Goal: Task Accomplishment & Management: Manage account settings

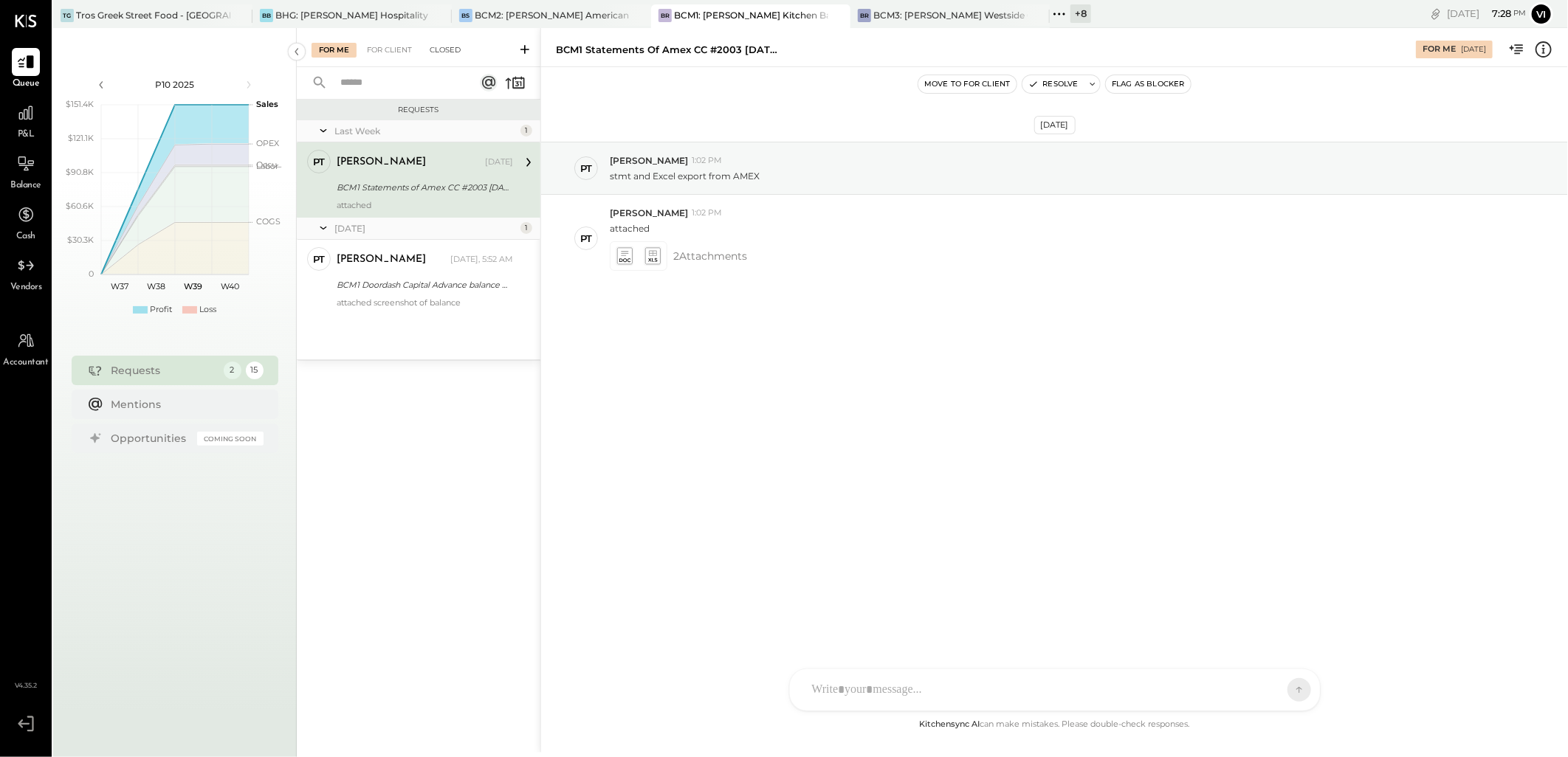
click at [447, 53] on div "Closed" at bounding box center [445, 50] width 46 height 15
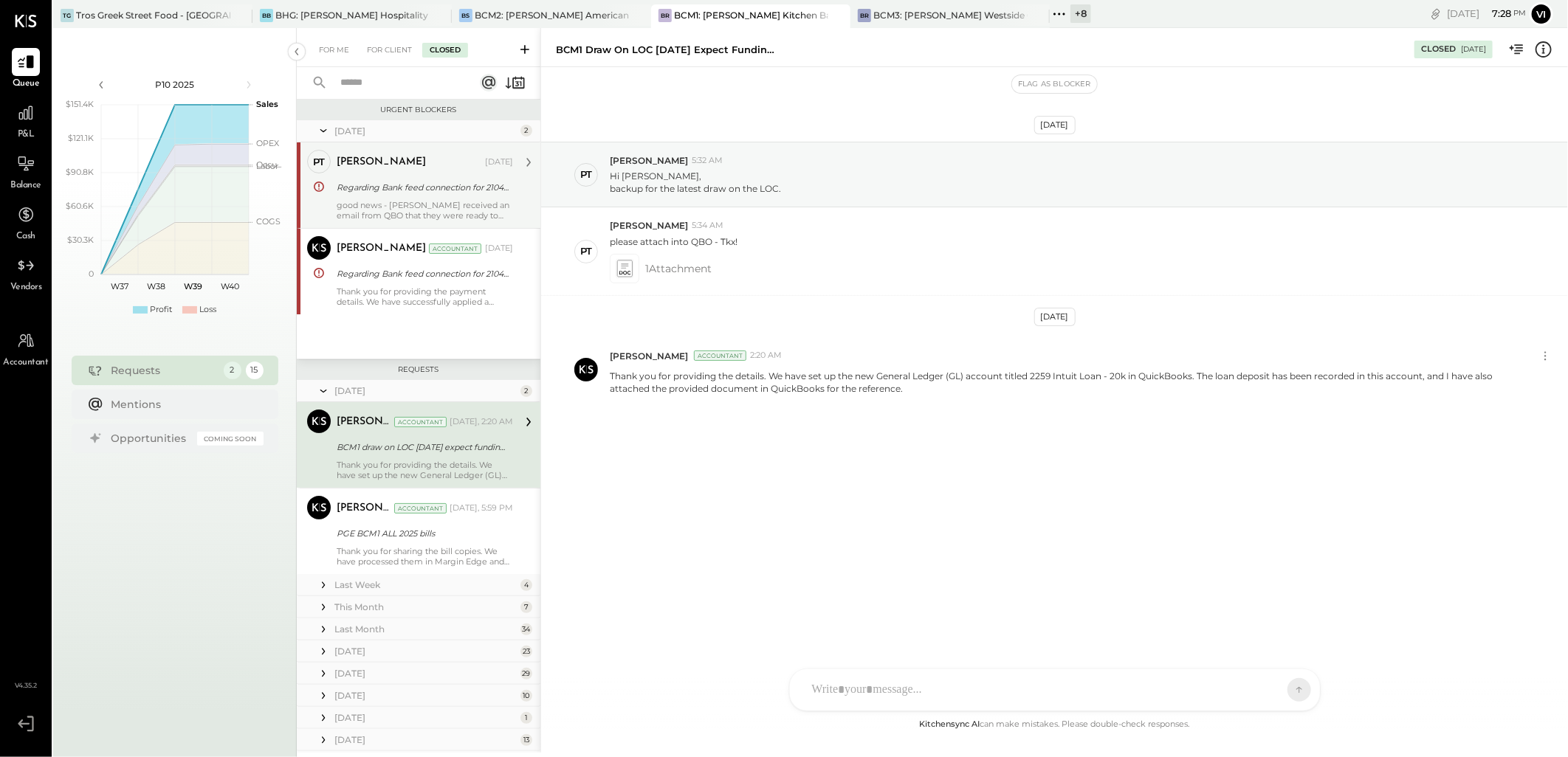
scroll to position [18, 0]
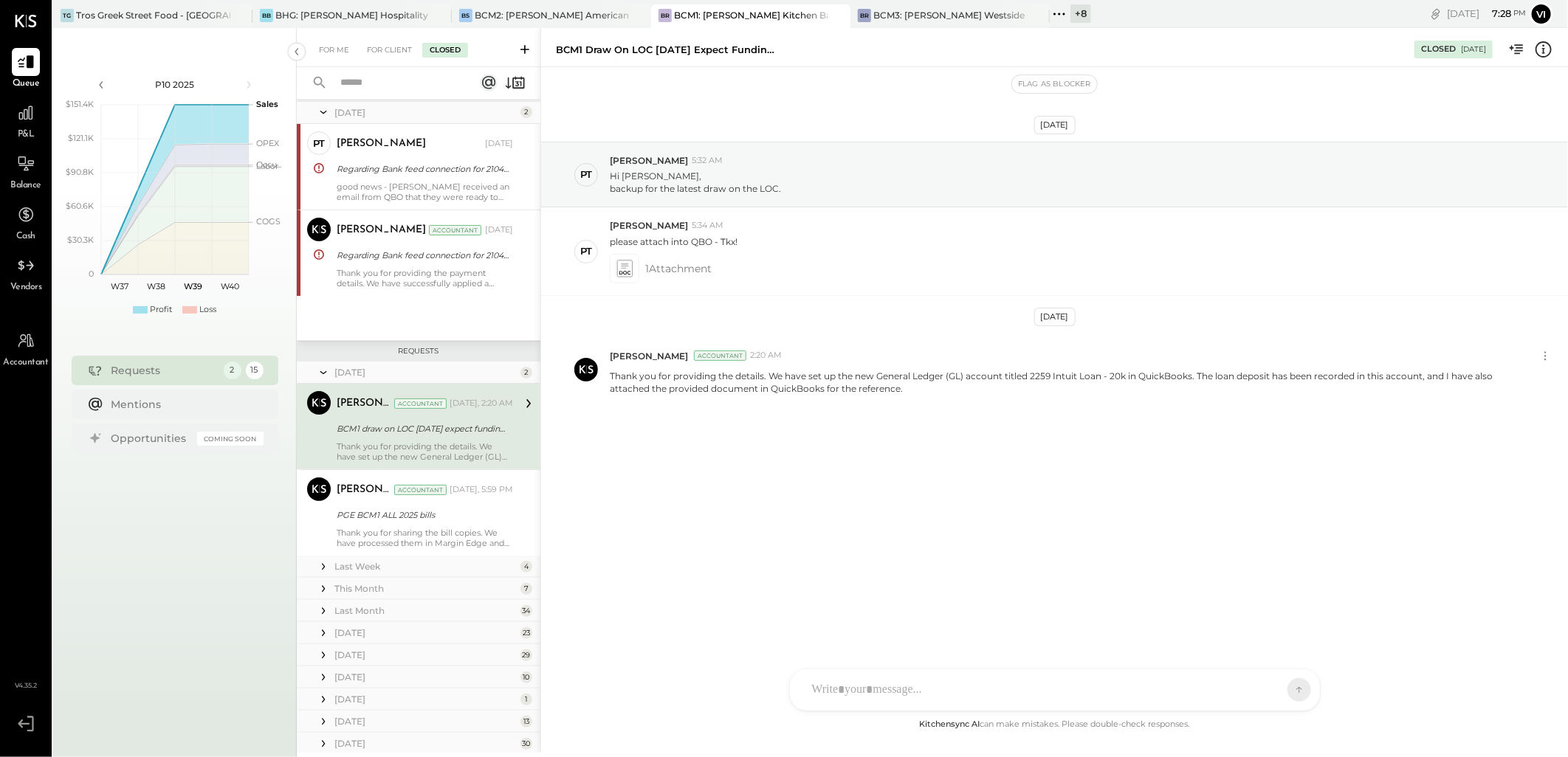
click at [387, 82] on input "text" at bounding box center [398, 82] width 133 height 24
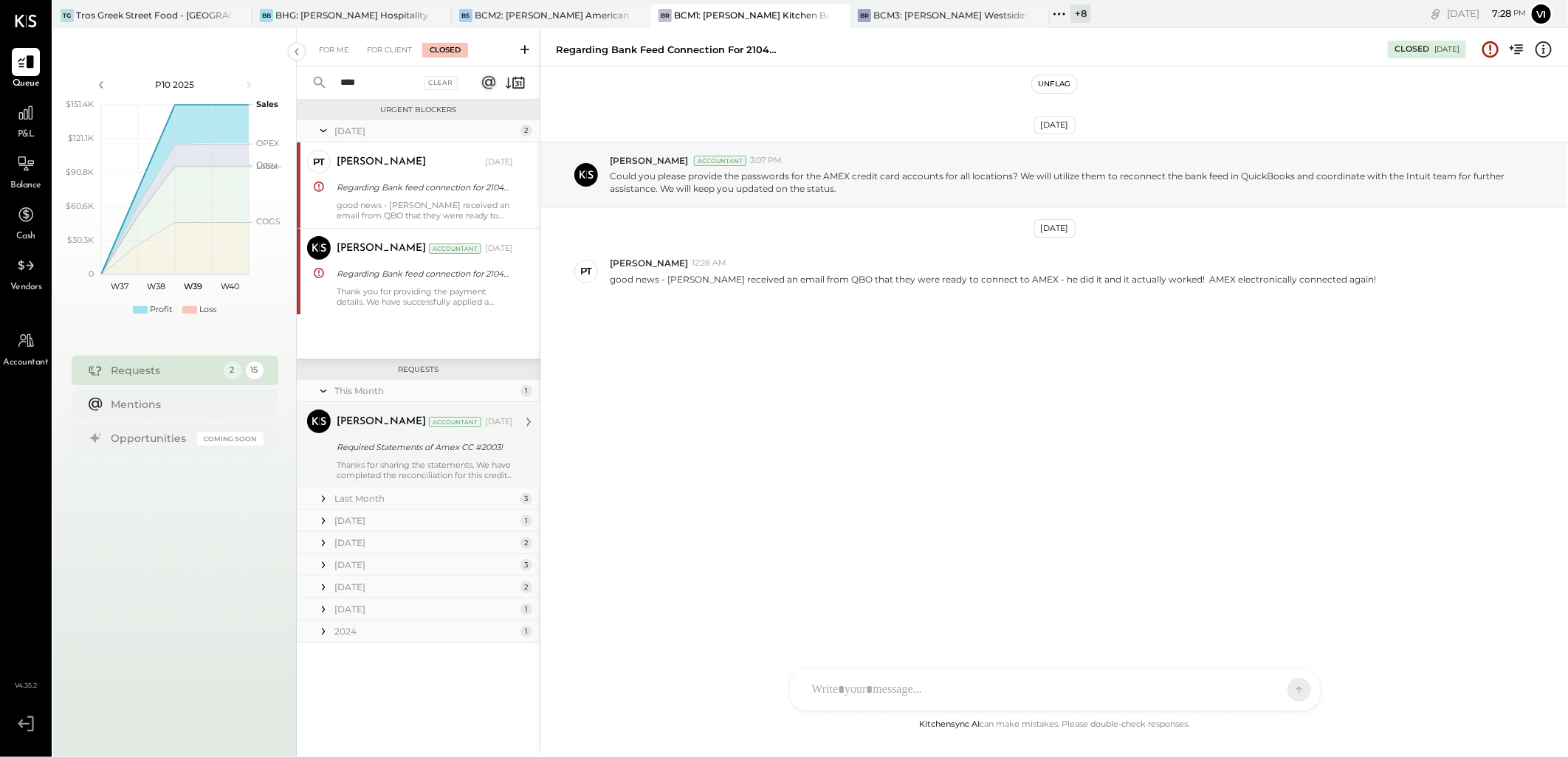
type input "****"
click at [411, 476] on div "Thanks for sharing the statements. We have completed the reconciliation for thi…" at bounding box center [425, 470] width 177 height 21
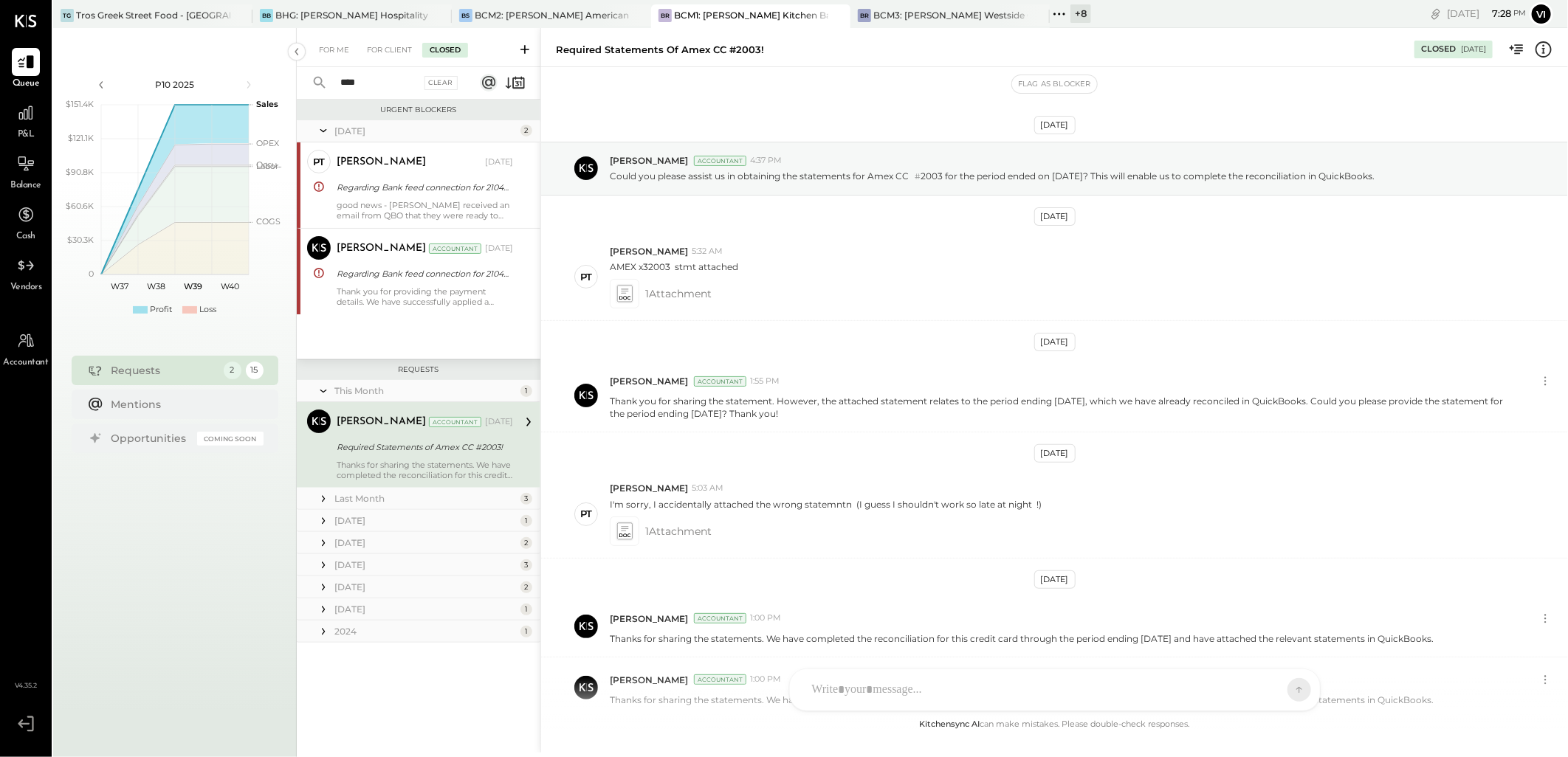
scroll to position [112, 0]
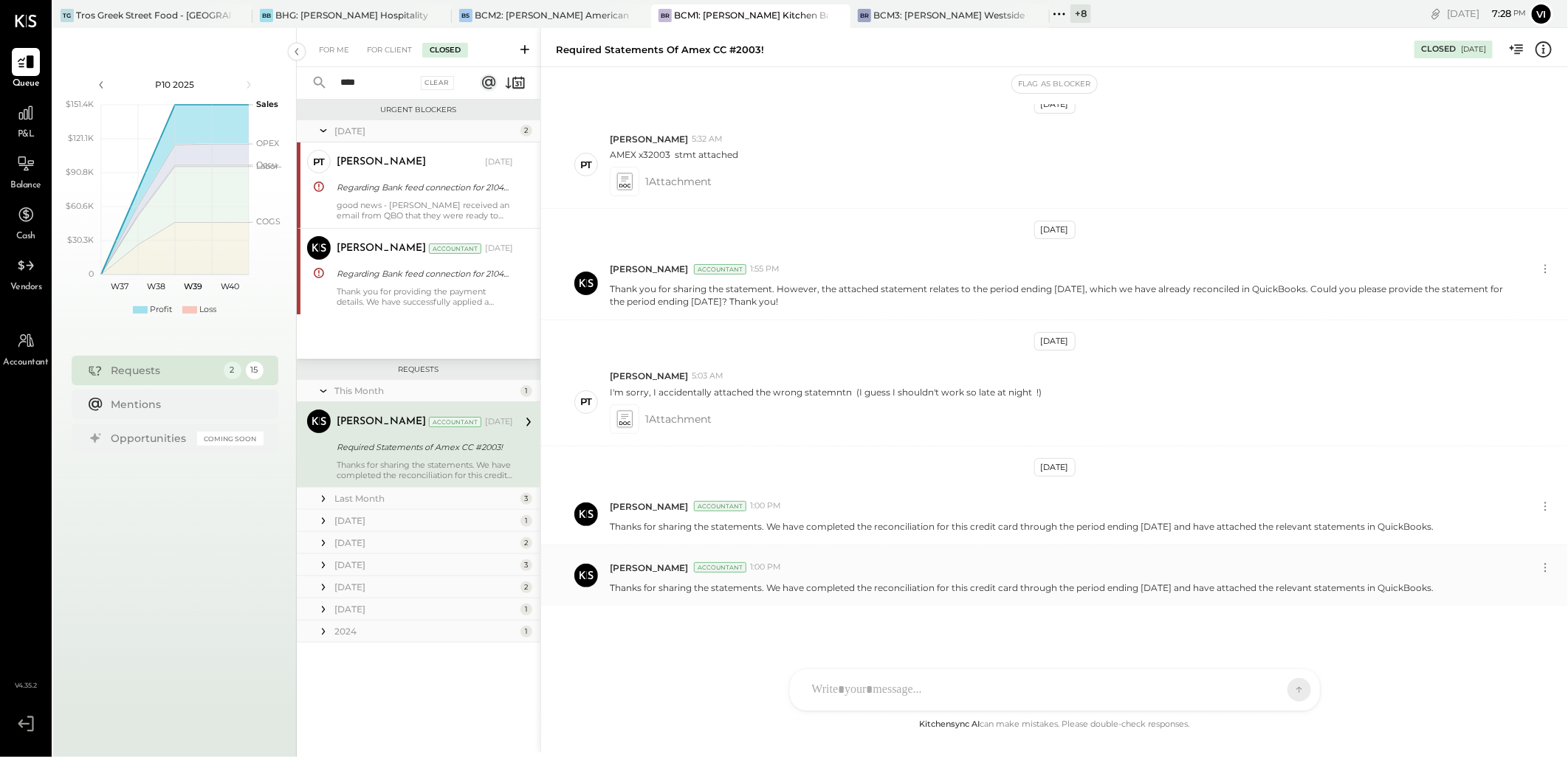
click at [715, 586] on p "Thanks for sharing the statements. We have completed the reconciliation for thi…" at bounding box center [1021, 587] width 824 height 12
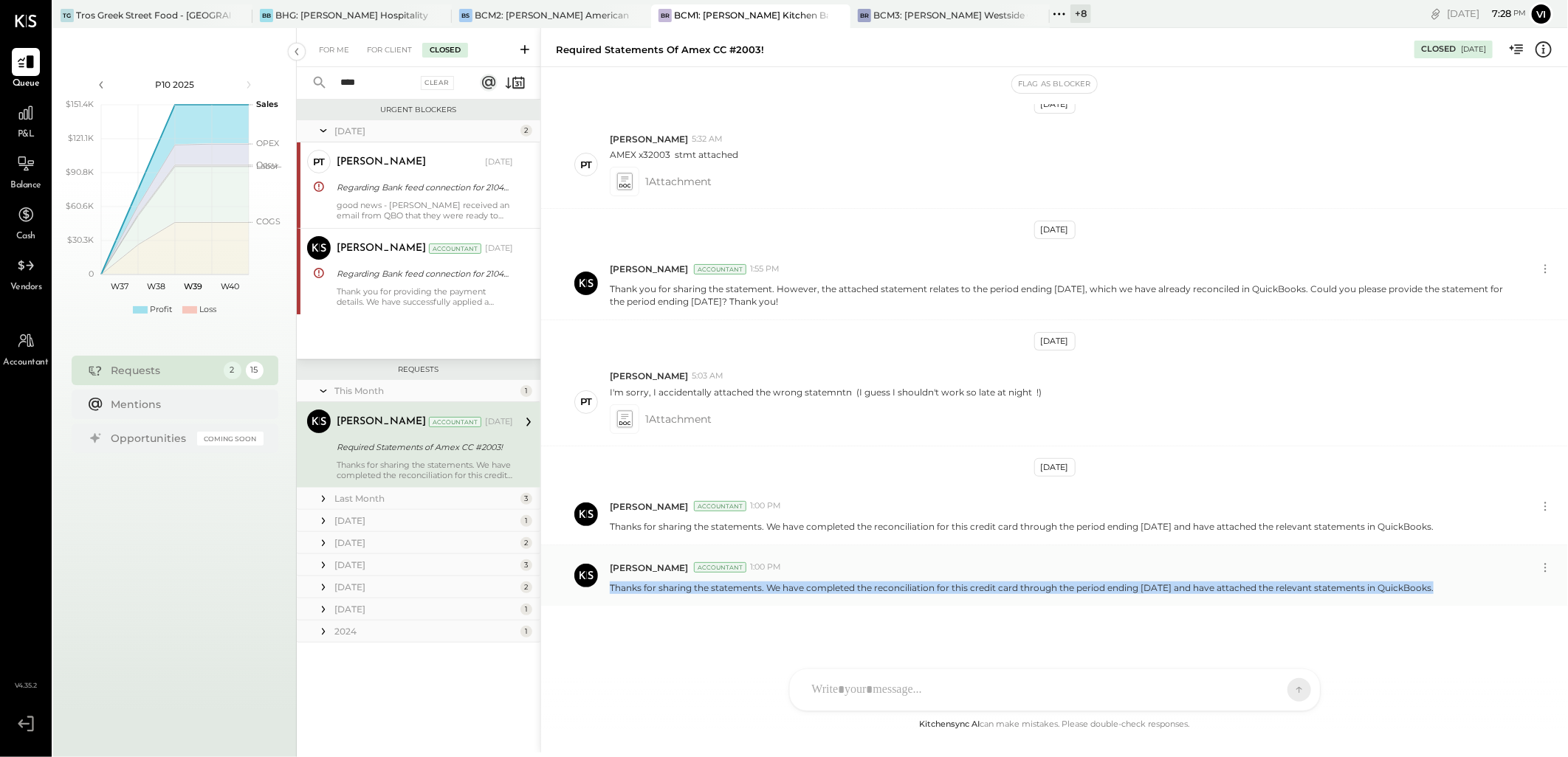
click at [715, 586] on p "Thanks for sharing the statements. We have completed the reconciliation for thi…" at bounding box center [1021, 587] width 824 height 12
copy div "Thanks for sharing the statements. We have completed the reconciliation for thi…"
click at [349, 45] on div "For Me" at bounding box center [334, 50] width 45 height 15
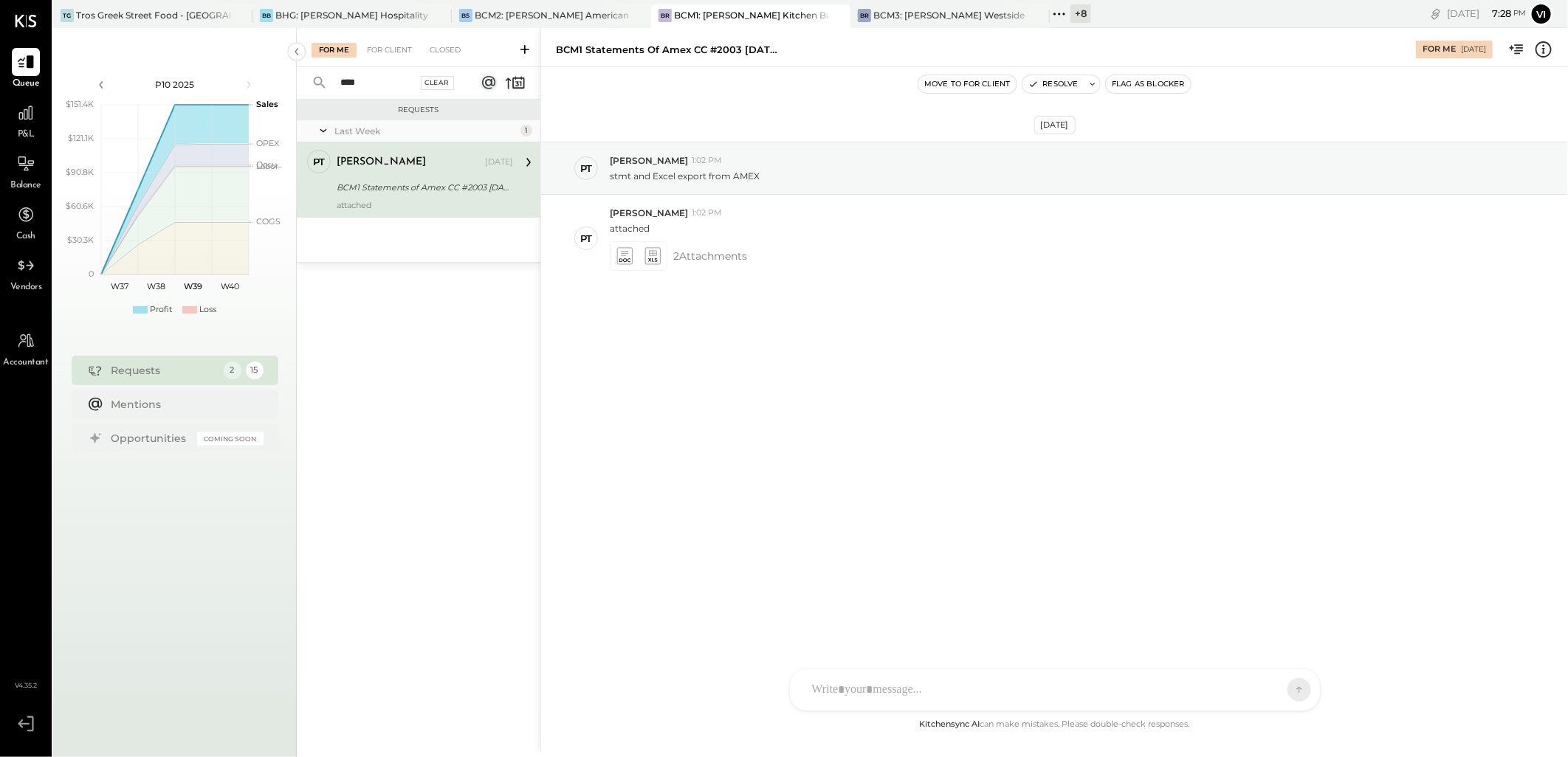
click at [437, 84] on div "Clear" at bounding box center [437, 82] width 34 height 14
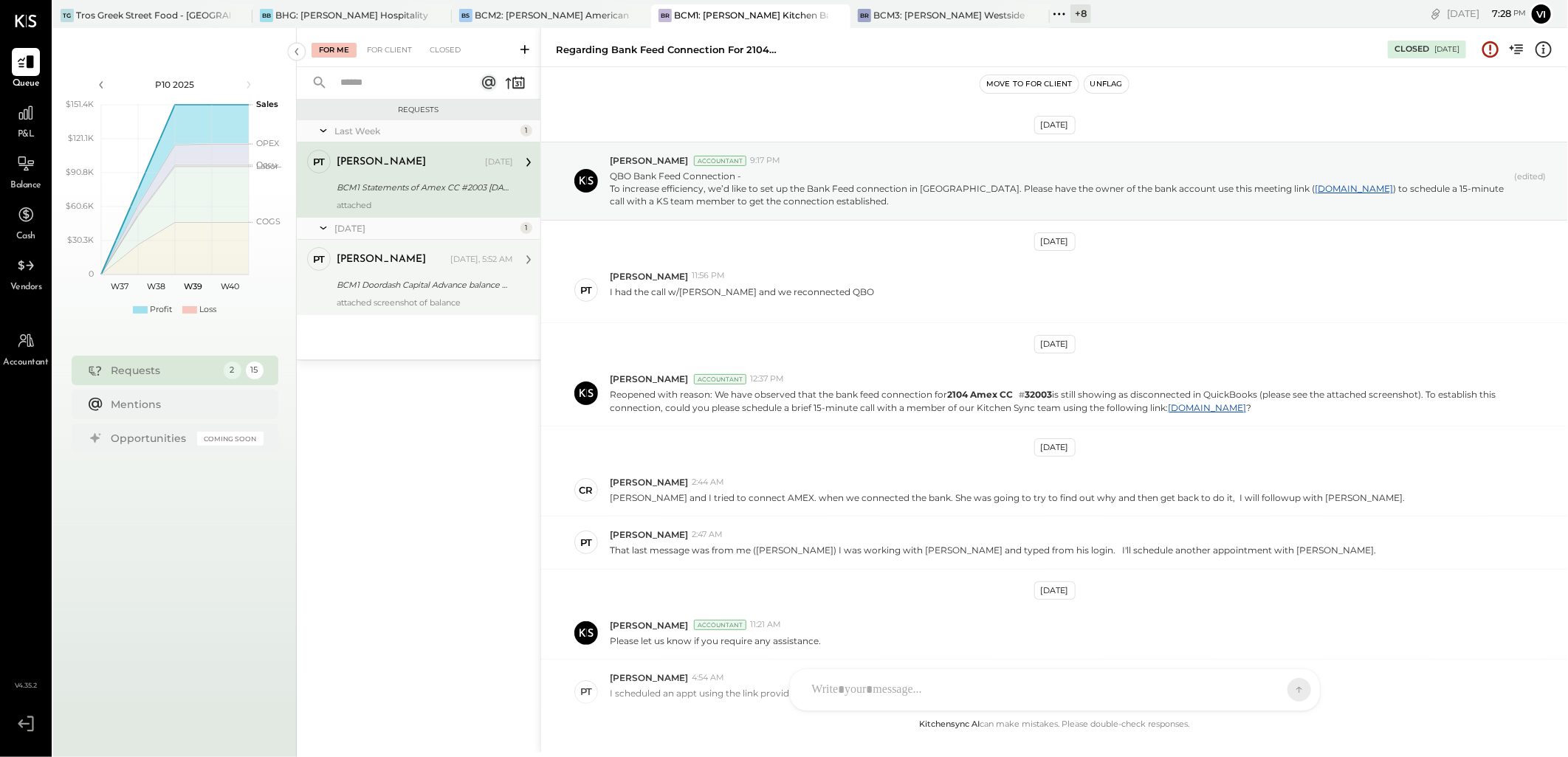
click at [418, 270] on div "[PERSON_NAME] [DATE], 5:52 AM" at bounding box center [425, 260] width 177 height 25
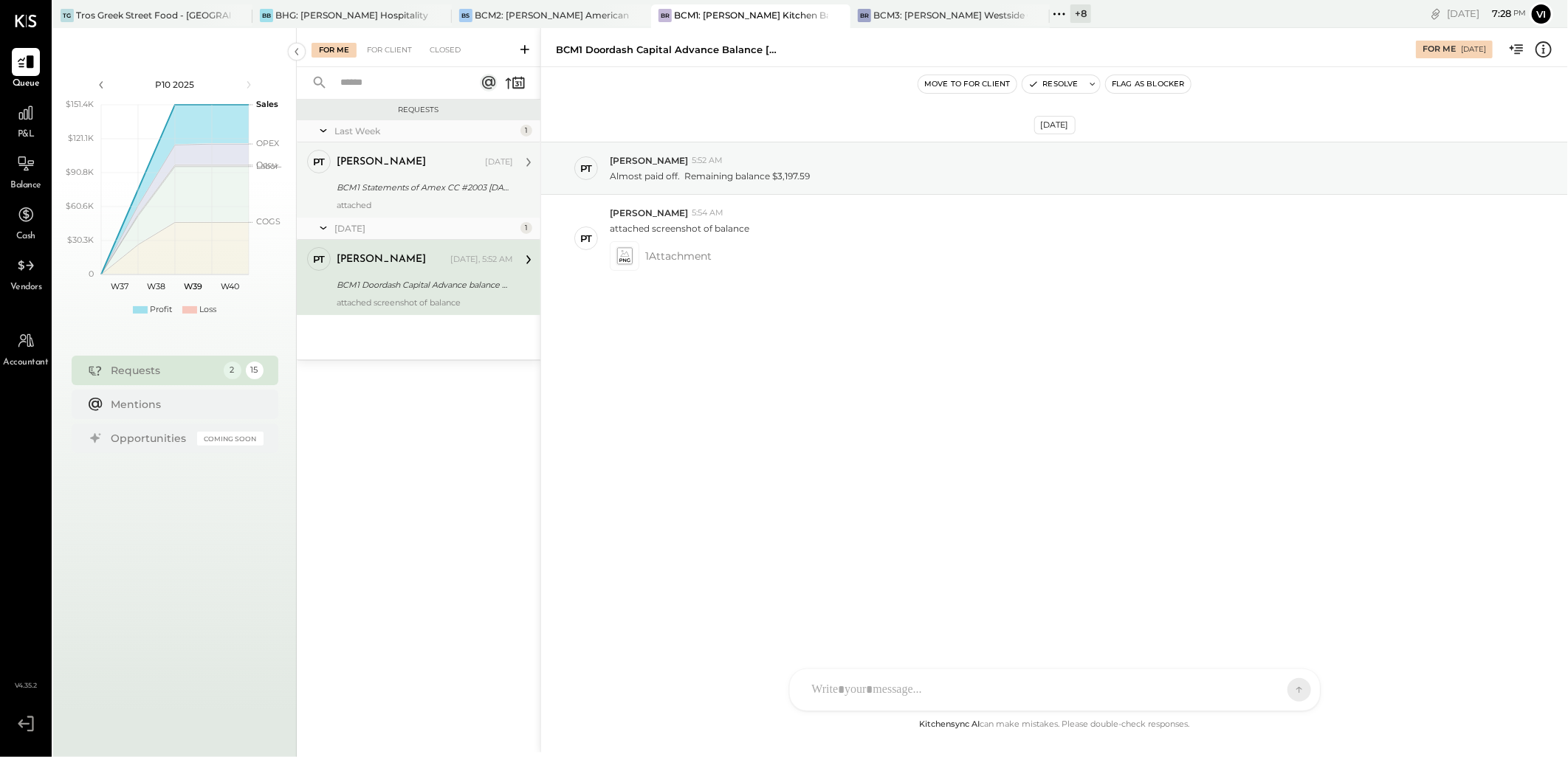
click at [416, 190] on div "BCM1 Statements of Amex CC #2003 [DATE]" at bounding box center [422, 187] width 172 height 15
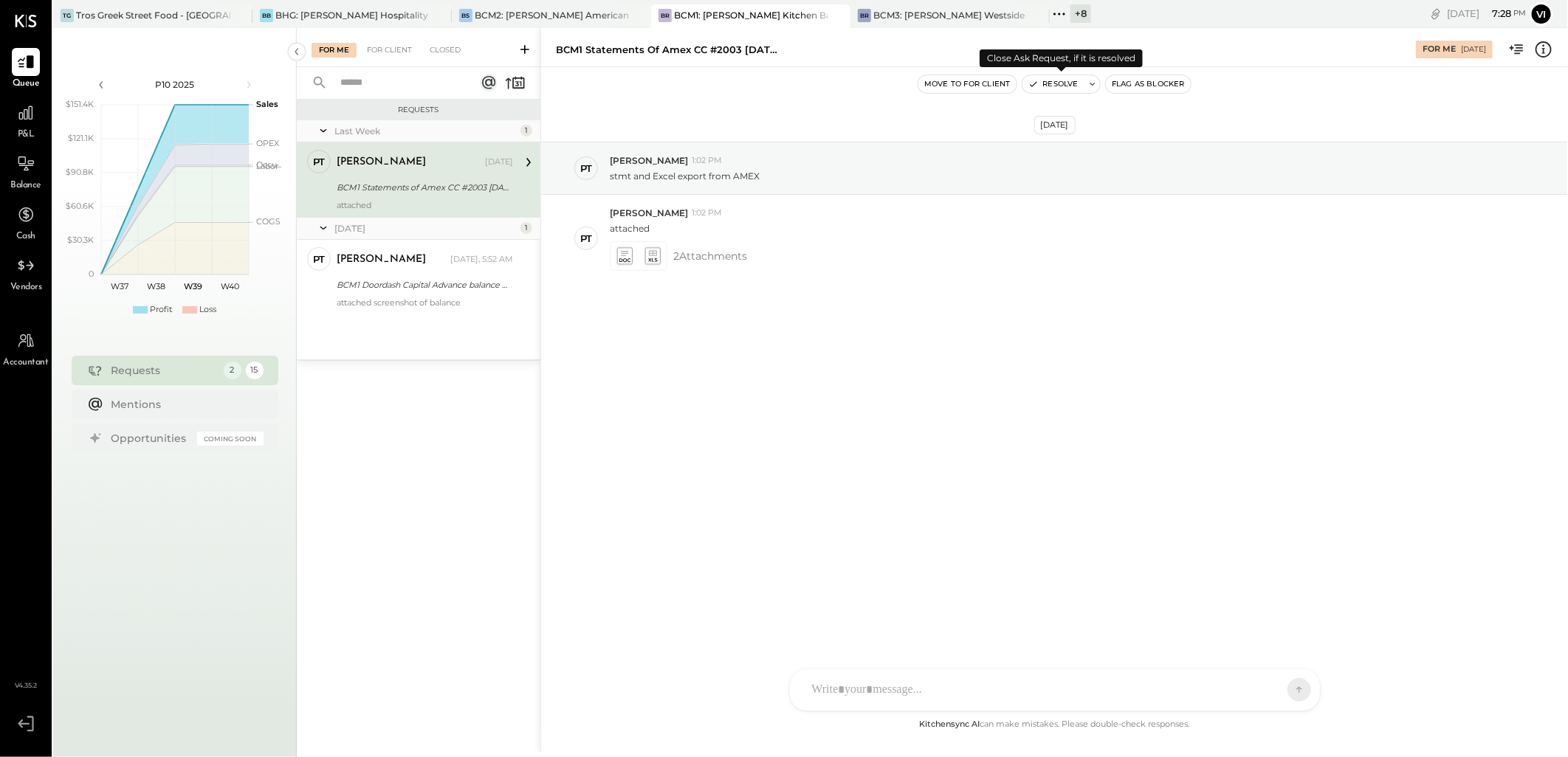
click at [1098, 84] on button at bounding box center [1093, 83] width 15 height 17
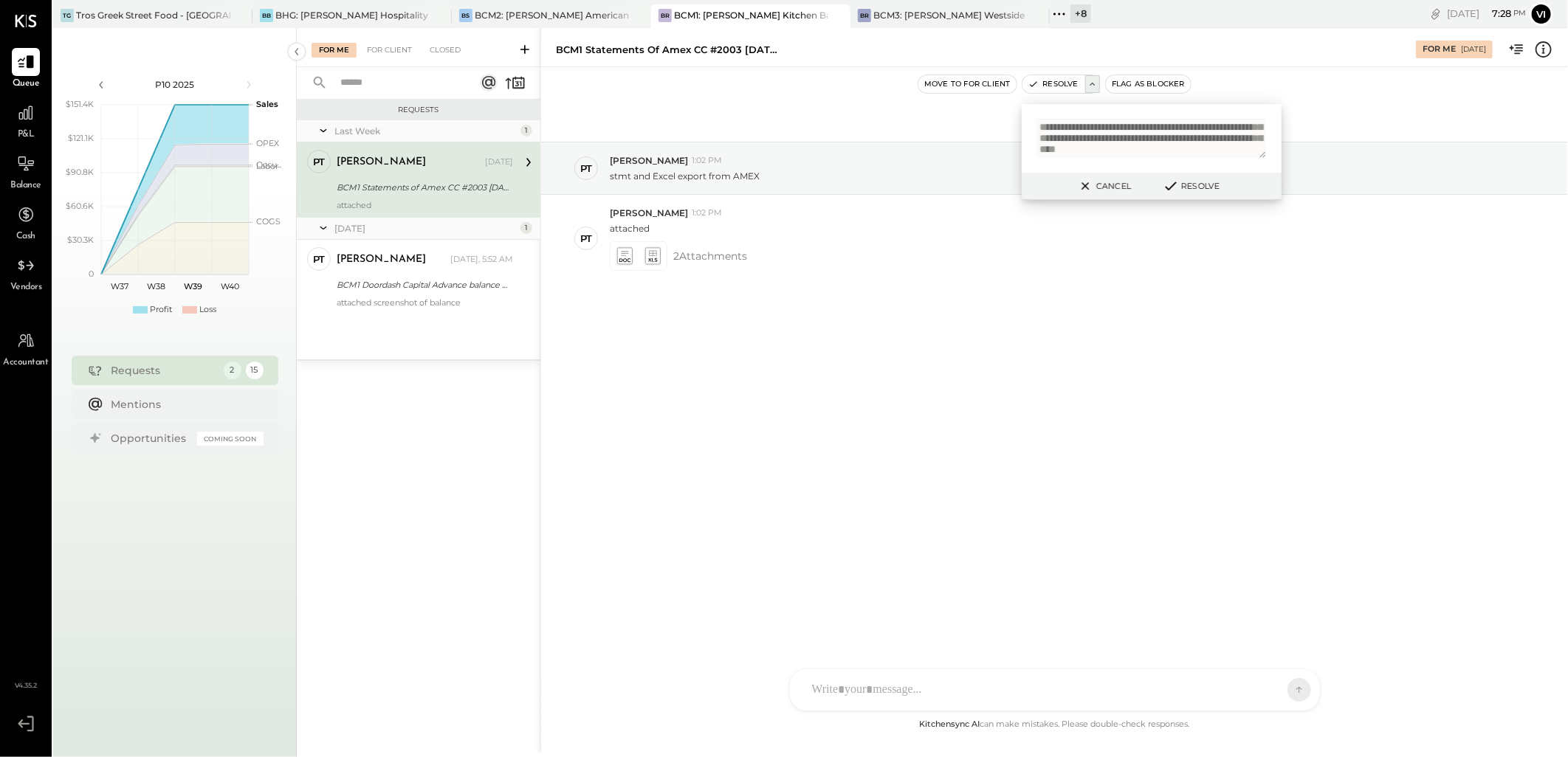
scroll to position [27, 0]
click at [1051, 138] on textarea "**********" at bounding box center [1151, 138] width 230 height 39
type textarea "**********"
click at [1197, 185] on button "Resolve" at bounding box center [1191, 186] width 67 height 17
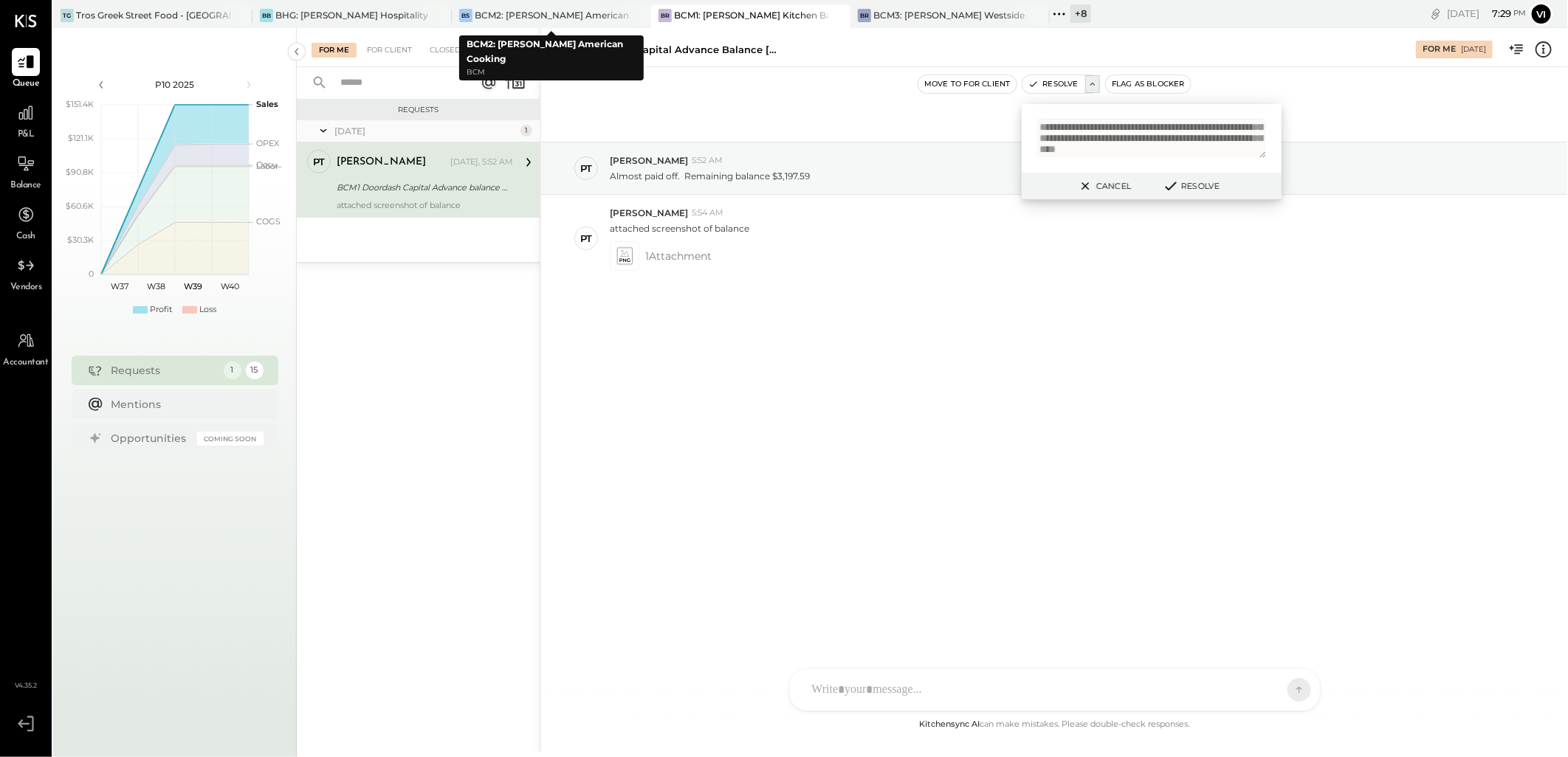
click at [766, 465] on div "[DATE] PT [PERSON_NAME] 5:52 AM Almost paid off. Remaining balance $3,197.59 PT…" at bounding box center [1055, 391] width 1027 height 649
click at [1086, 190] on icon at bounding box center [1086, 186] width 18 height 17
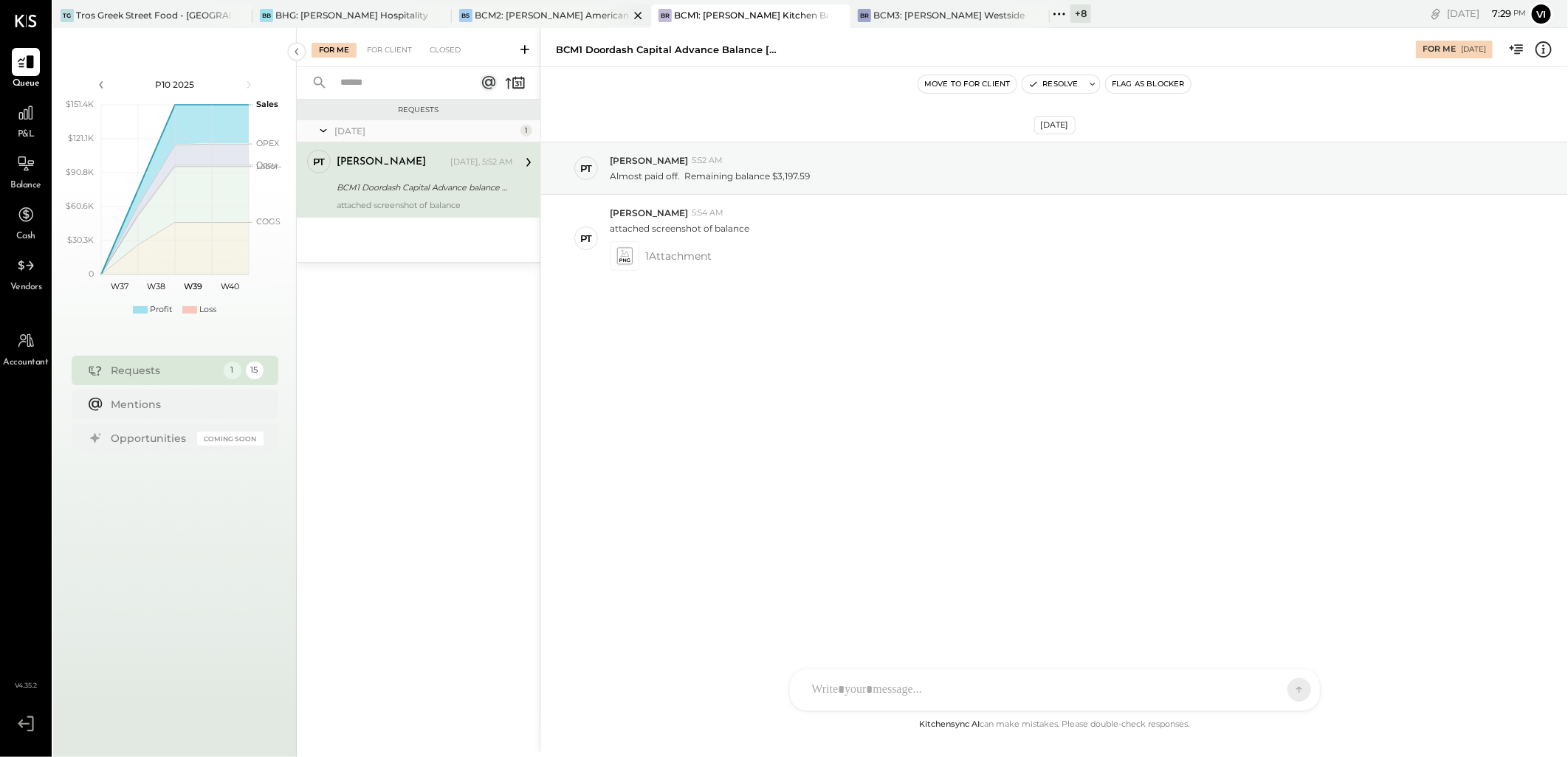
click at [558, 15] on div "BCM2: [PERSON_NAME] American Cooking" at bounding box center [552, 15] width 154 height 12
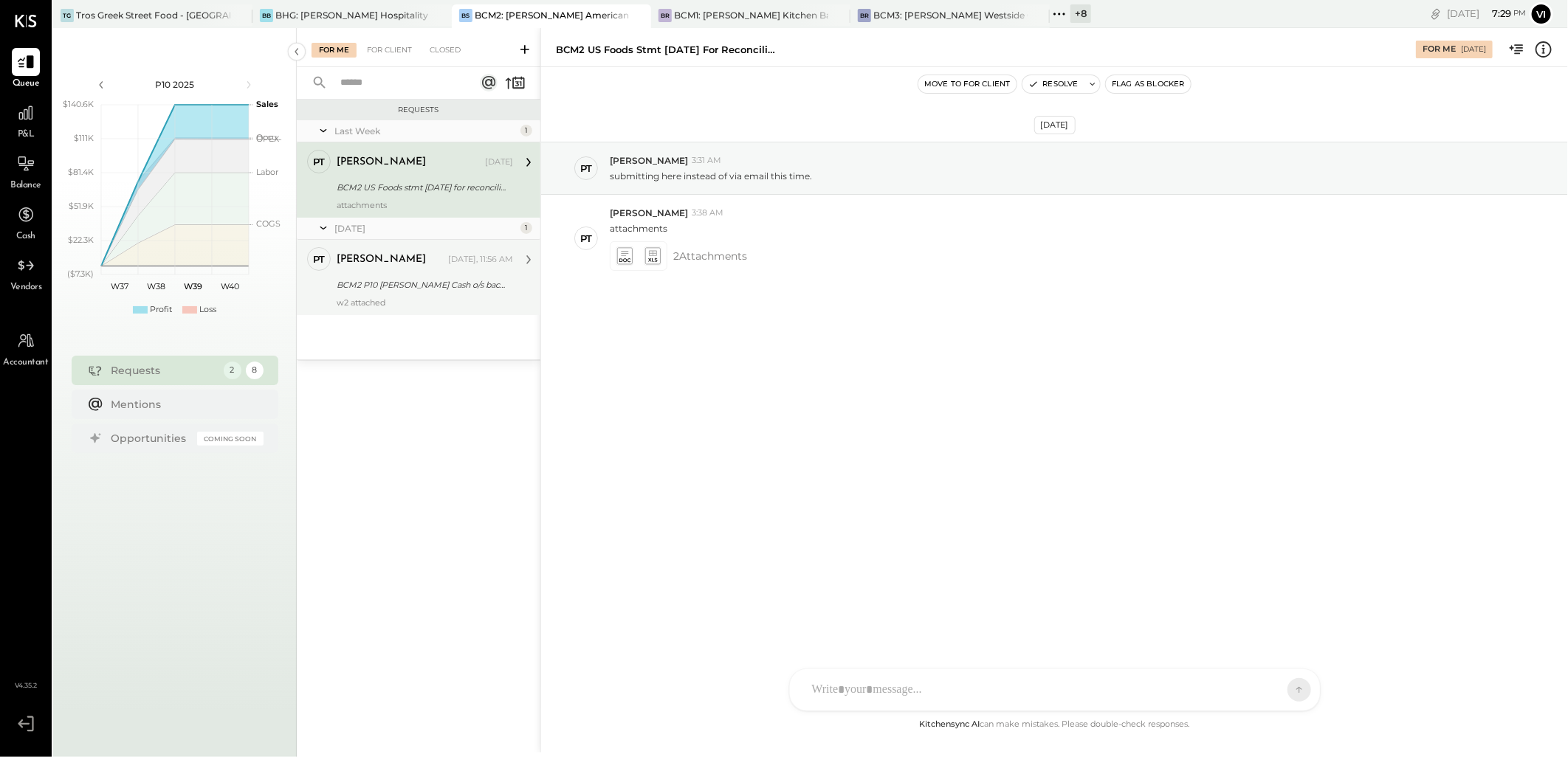
click at [371, 269] on div "[PERSON_NAME] [DATE], 11:56 AM" at bounding box center [425, 259] width 177 height 21
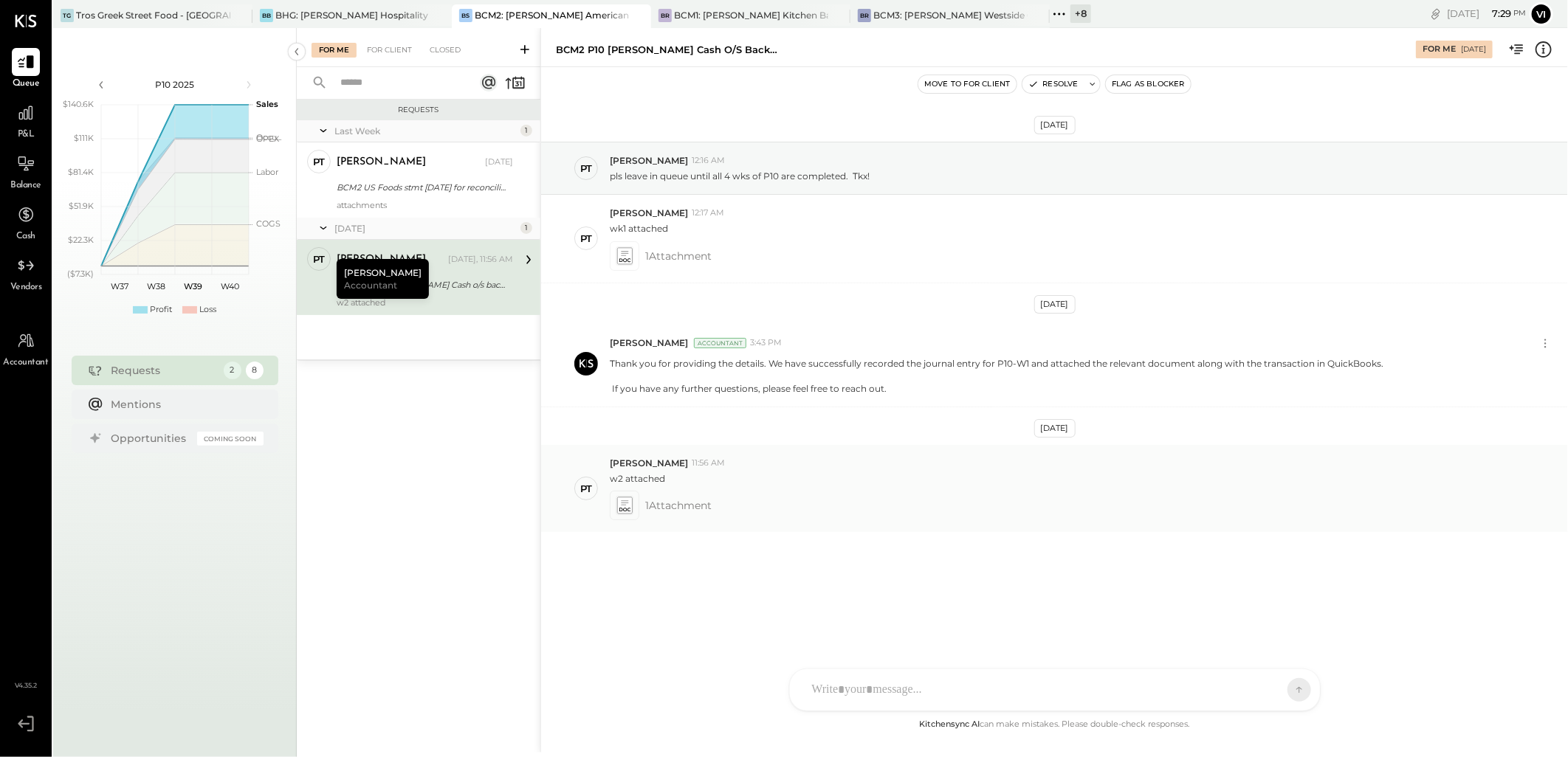
click at [623, 508] on icon at bounding box center [624, 505] width 16 height 17
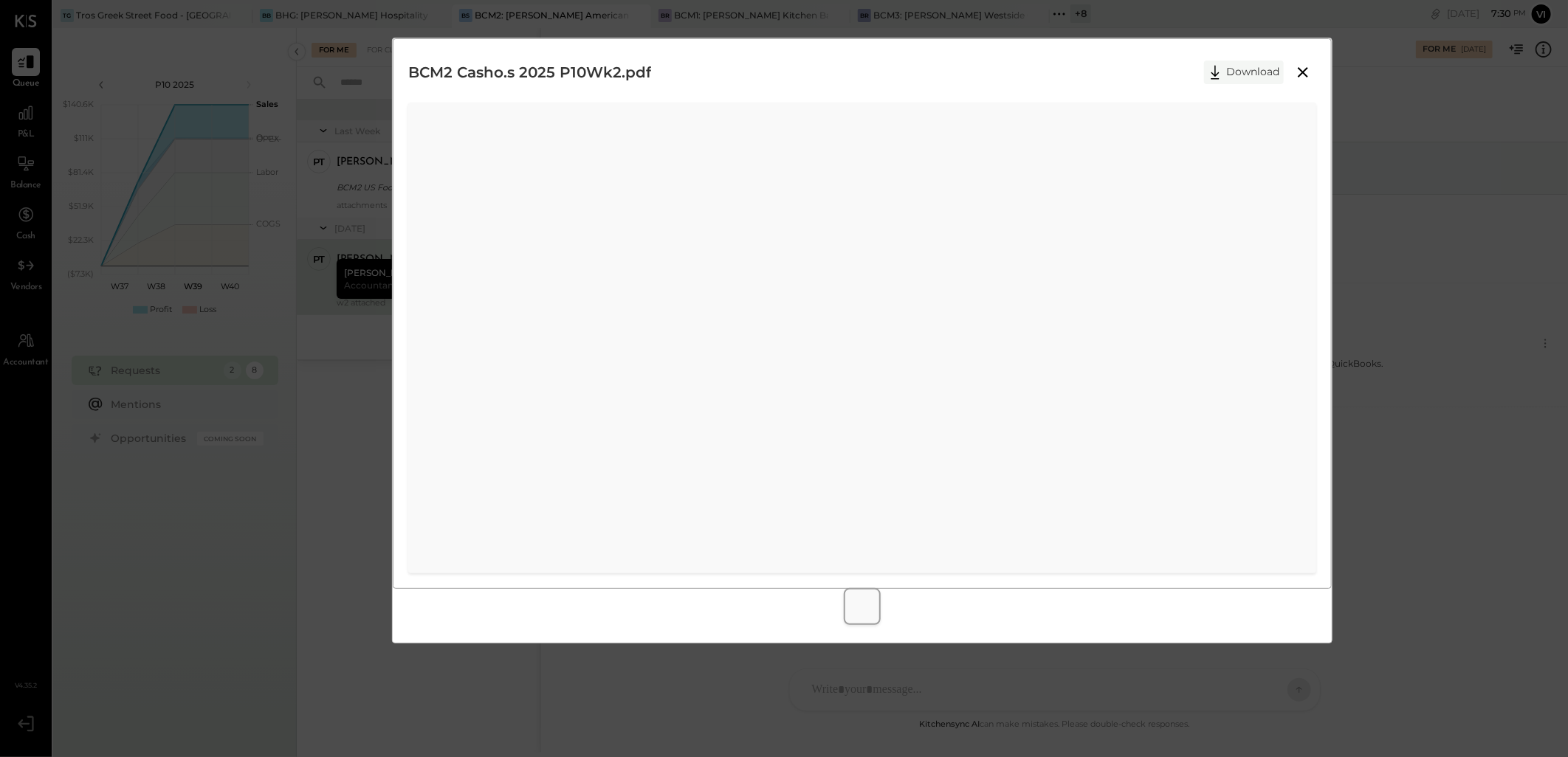
click at [1267, 80] on button "Download" at bounding box center [1244, 72] width 80 height 23
click at [1301, 77] on icon at bounding box center [1302, 72] width 17 height 17
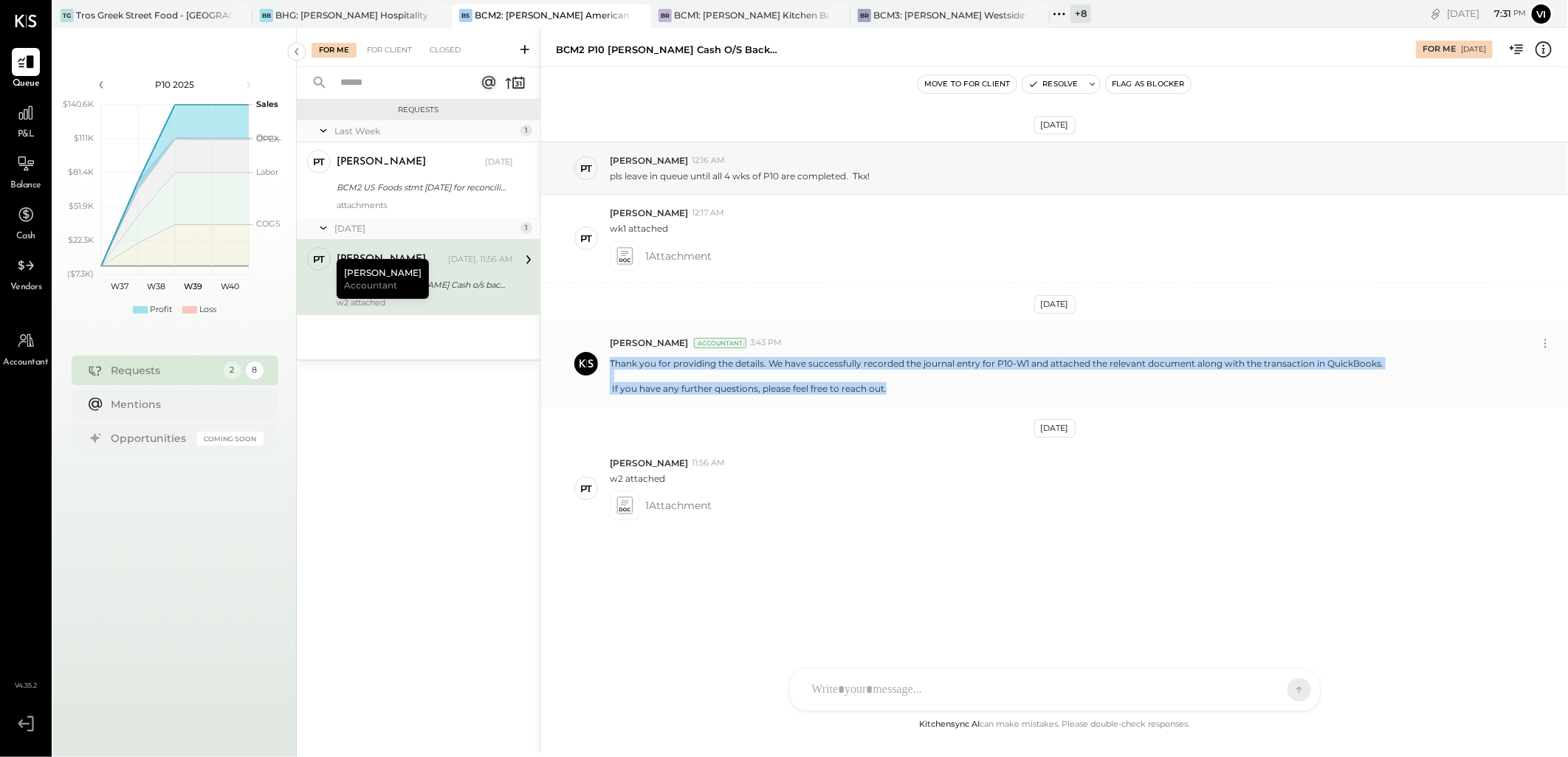
drag, startPoint x: 897, startPoint y: 393, endPoint x: 612, endPoint y: 367, distance: 286.2
click at [612, 367] on p "Thank you for providing the details. We have successfully recorded the journal …" at bounding box center [996, 376] width 774 height 37
copy p "Thank you for providing the details. We have successfully recorded the journal …"
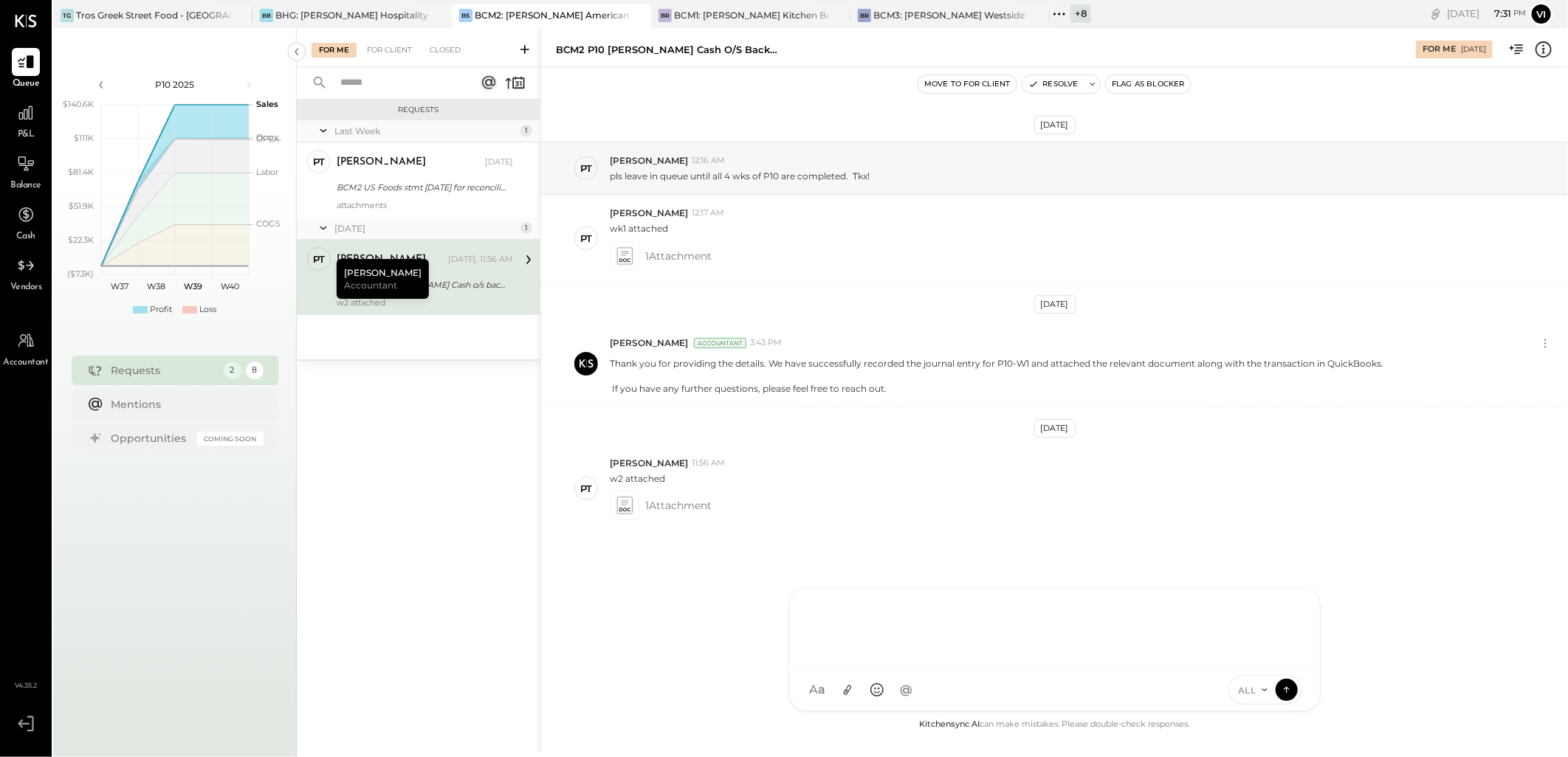
click at [873, 674] on div "C [PERSON_NAME] [PERSON_NAME] AJ [PERSON_NAME] PT [PERSON_NAME] VD [PERSON_NAME…" at bounding box center [1055, 650] width 532 height 123
paste div
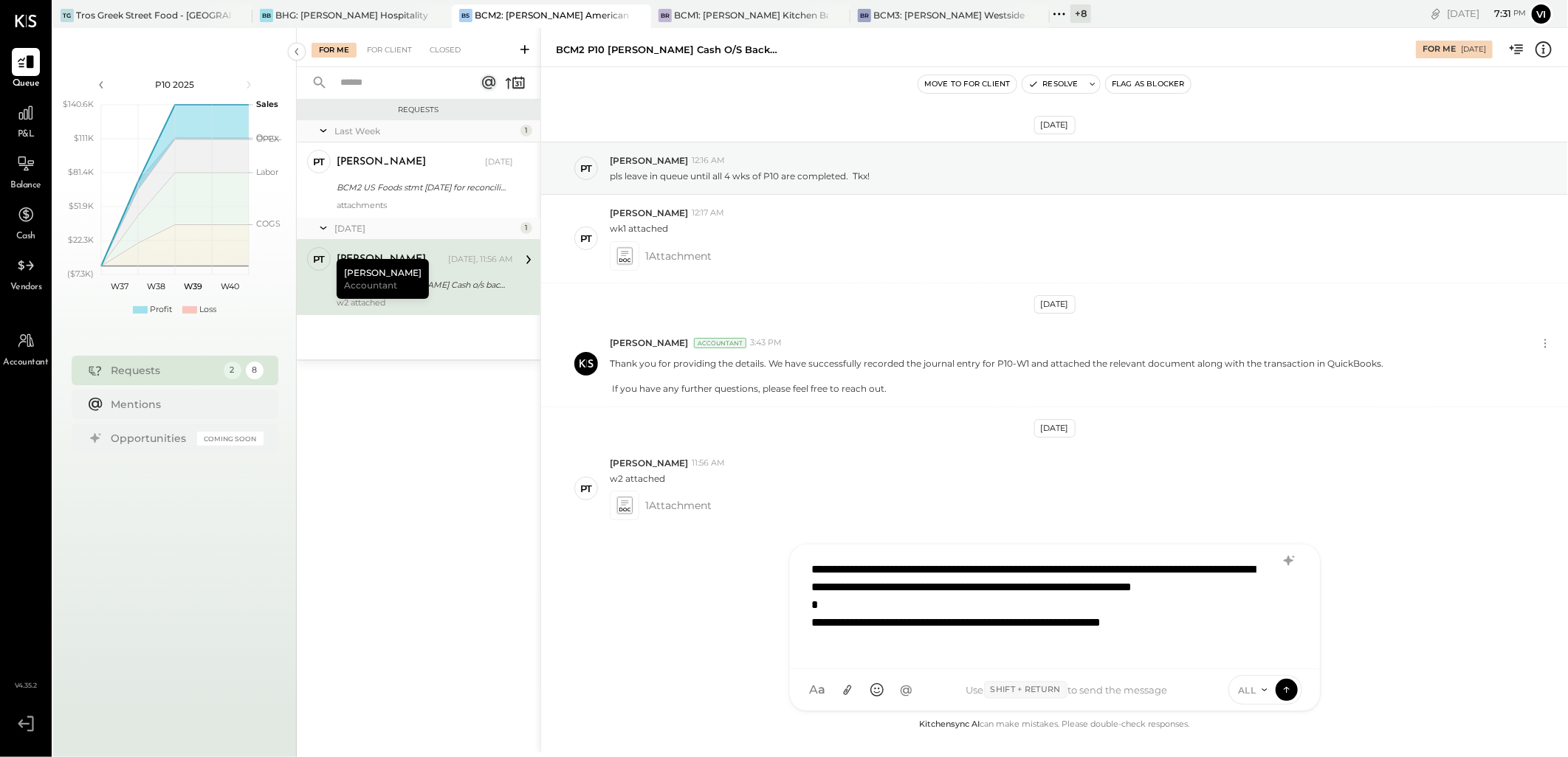
click at [949, 592] on div "**********" at bounding box center [1055, 605] width 501 height 103
click at [1289, 694] on icon at bounding box center [1286, 690] width 13 height 15
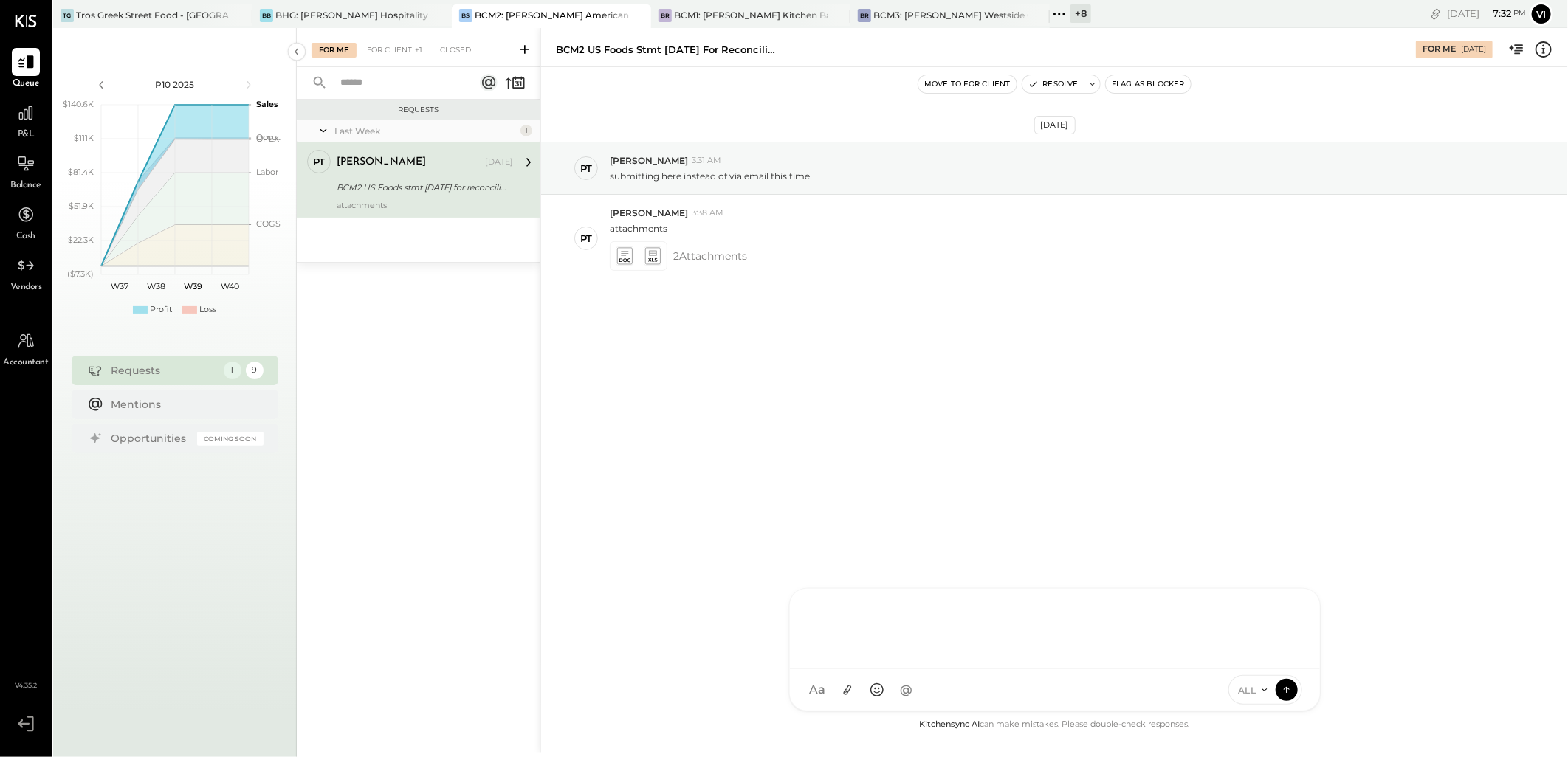
click at [911, 623] on div at bounding box center [1055, 627] width 501 height 59
click at [1096, 83] on icon at bounding box center [1092, 84] width 10 height 10
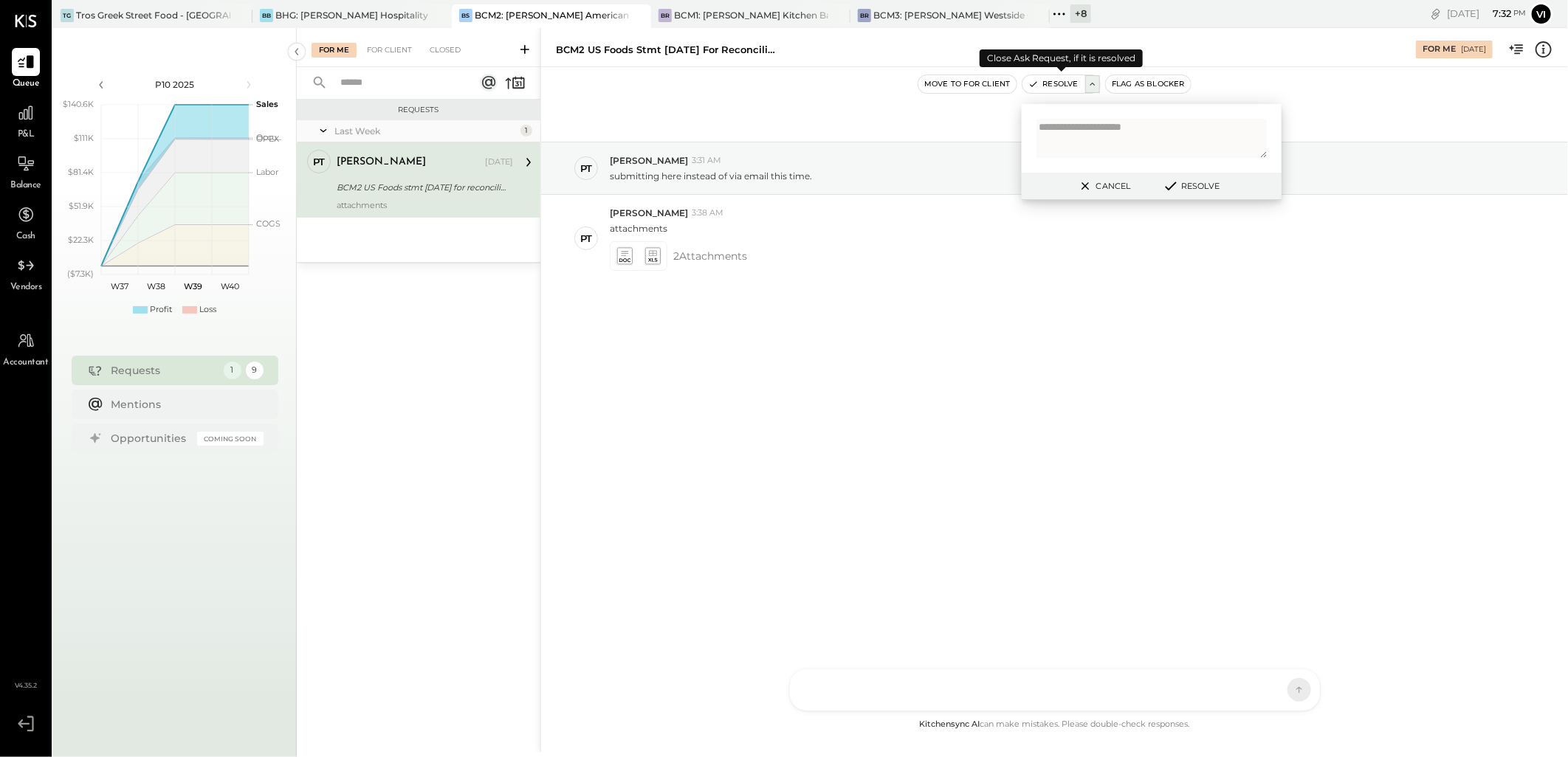
click at [1082, 137] on textarea at bounding box center [1151, 138] width 230 height 39
type textarea "**********"
click at [1184, 186] on button "Resolve" at bounding box center [1191, 186] width 67 height 17
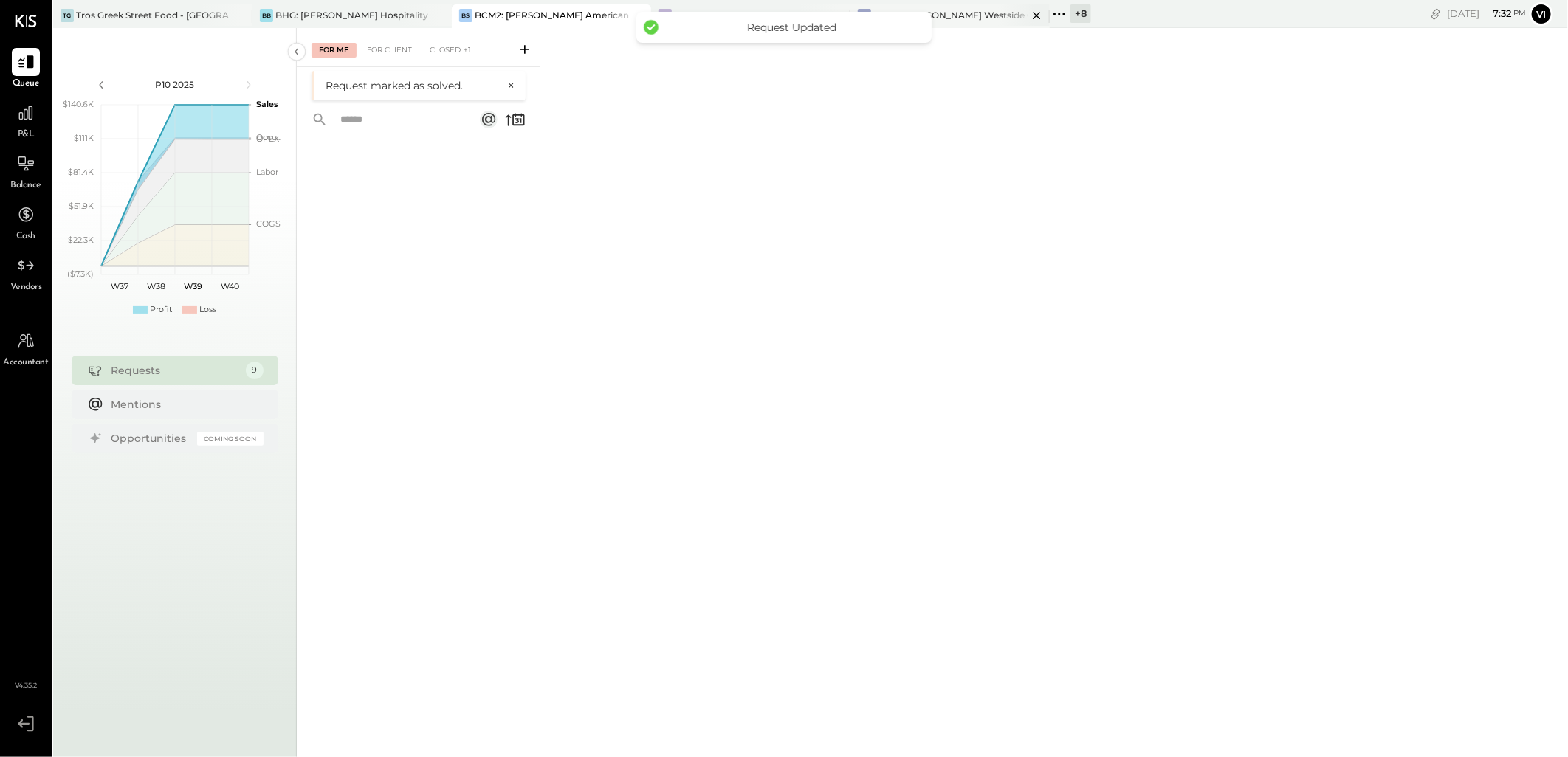
click at [1001, 18] on div at bounding box center [1024, 15] width 52 height 22
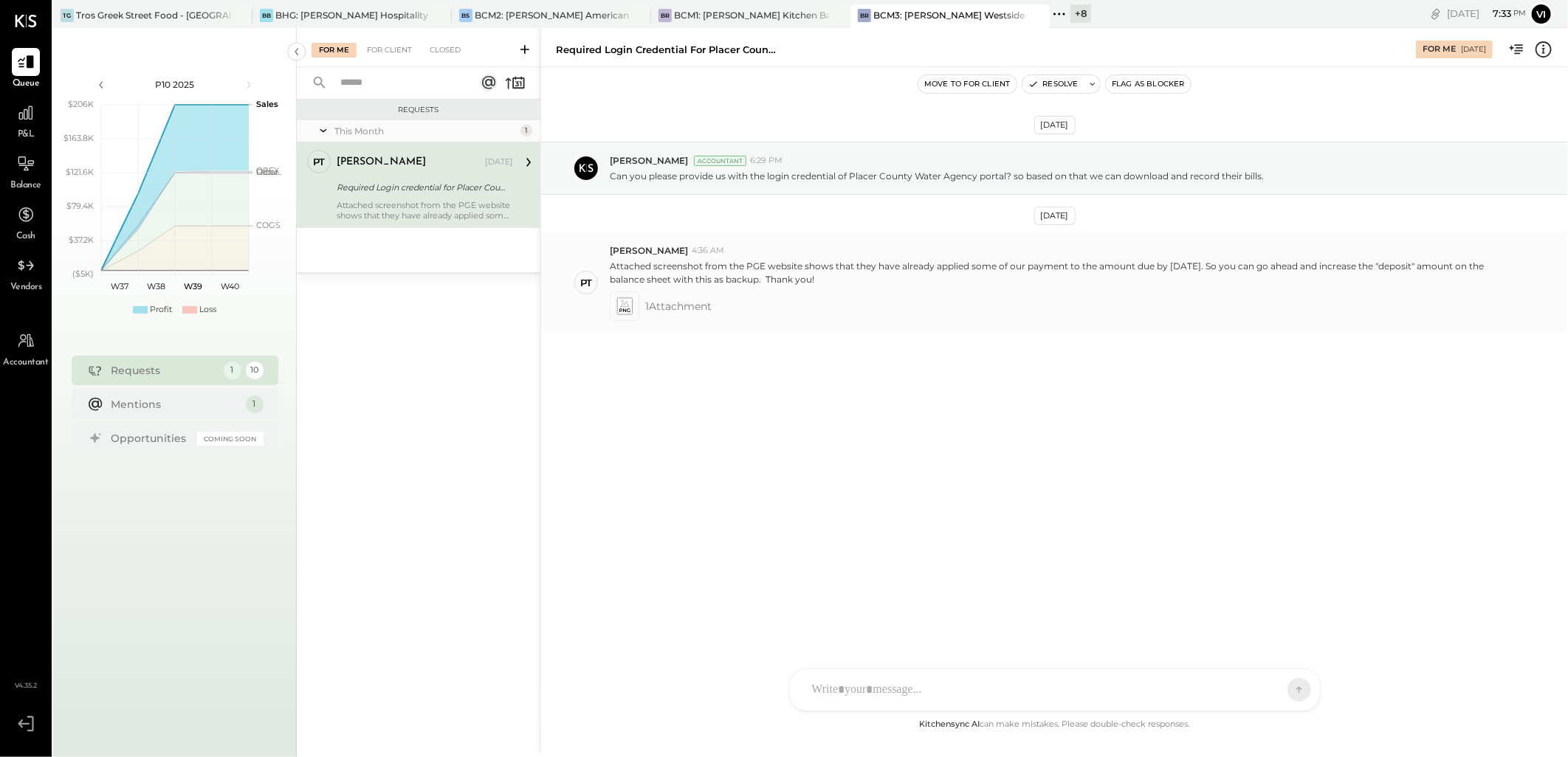
click at [622, 314] on icon at bounding box center [625, 306] width 15 height 16
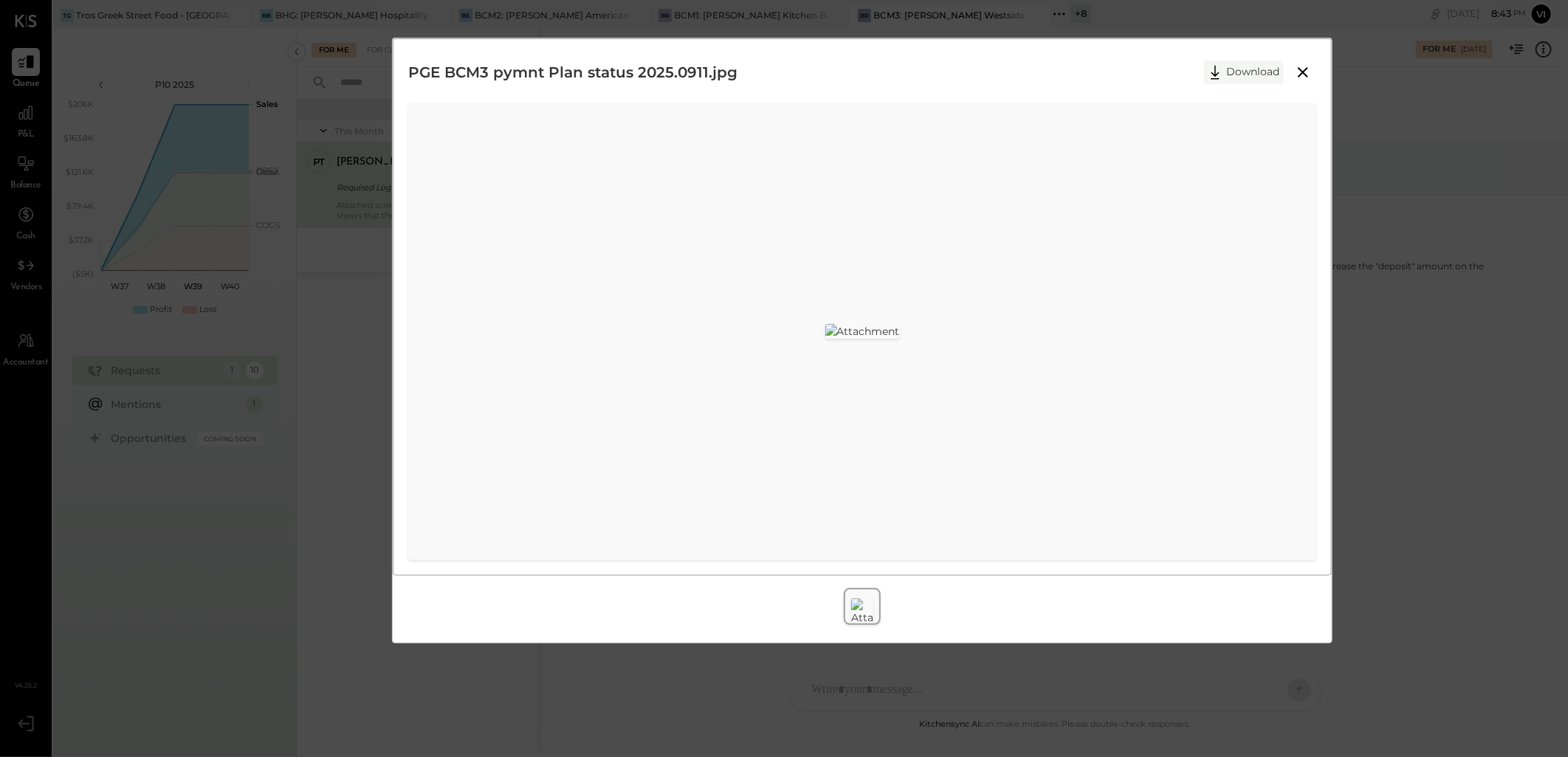
click at [1230, 76] on button "Download" at bounding box center [1244, 72] width 80 height 23
click at [900, 339] on img at bounding box center [862, 331] width 74 height 15
click at [1306, 68] on icon at bounding box center [1303, 72] width 10 height 10
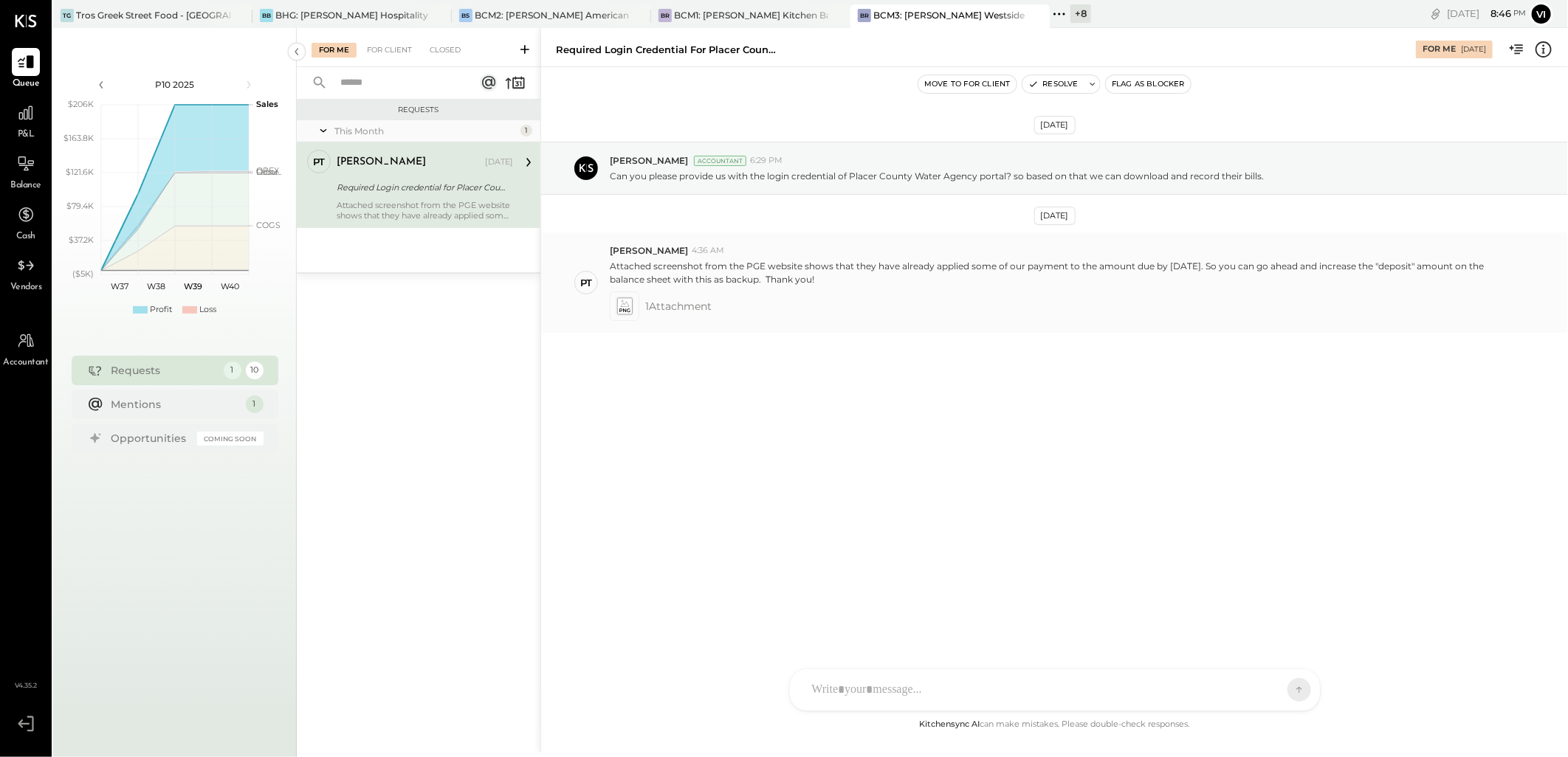
click at [622, 308] on icon at bounding box center [624, 306] width 16 height 17
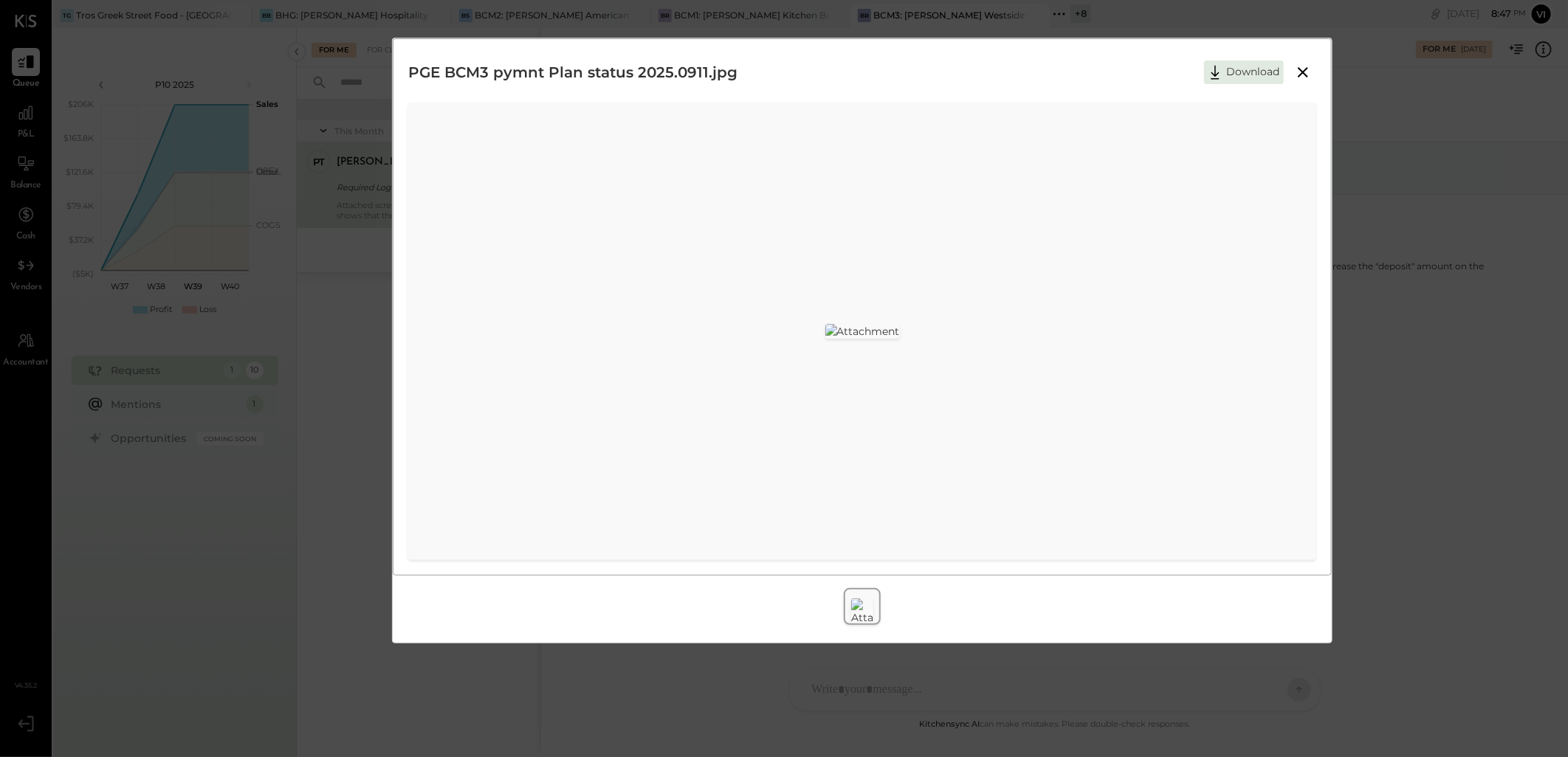
drag, startPoint x: 1306, startPoint y: 70, endPoint x: 1316, endPoint y: 74, distance: 10.8
click at [1306, 70] on icon at bounding box center [1302, 72] width 17 height 17
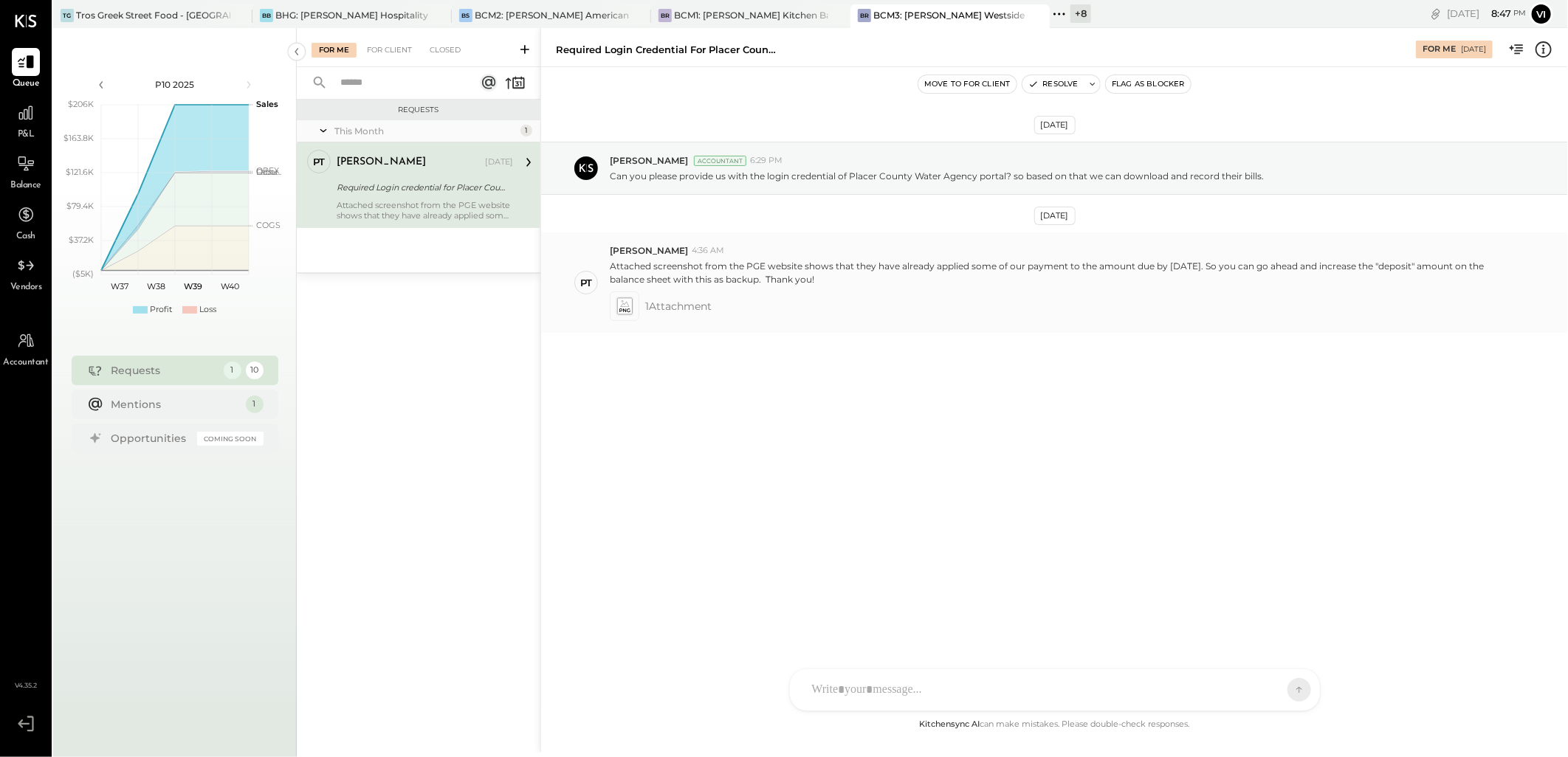
click at [626, 304] on icon at bounding box center [624, 306] width 16 height 17
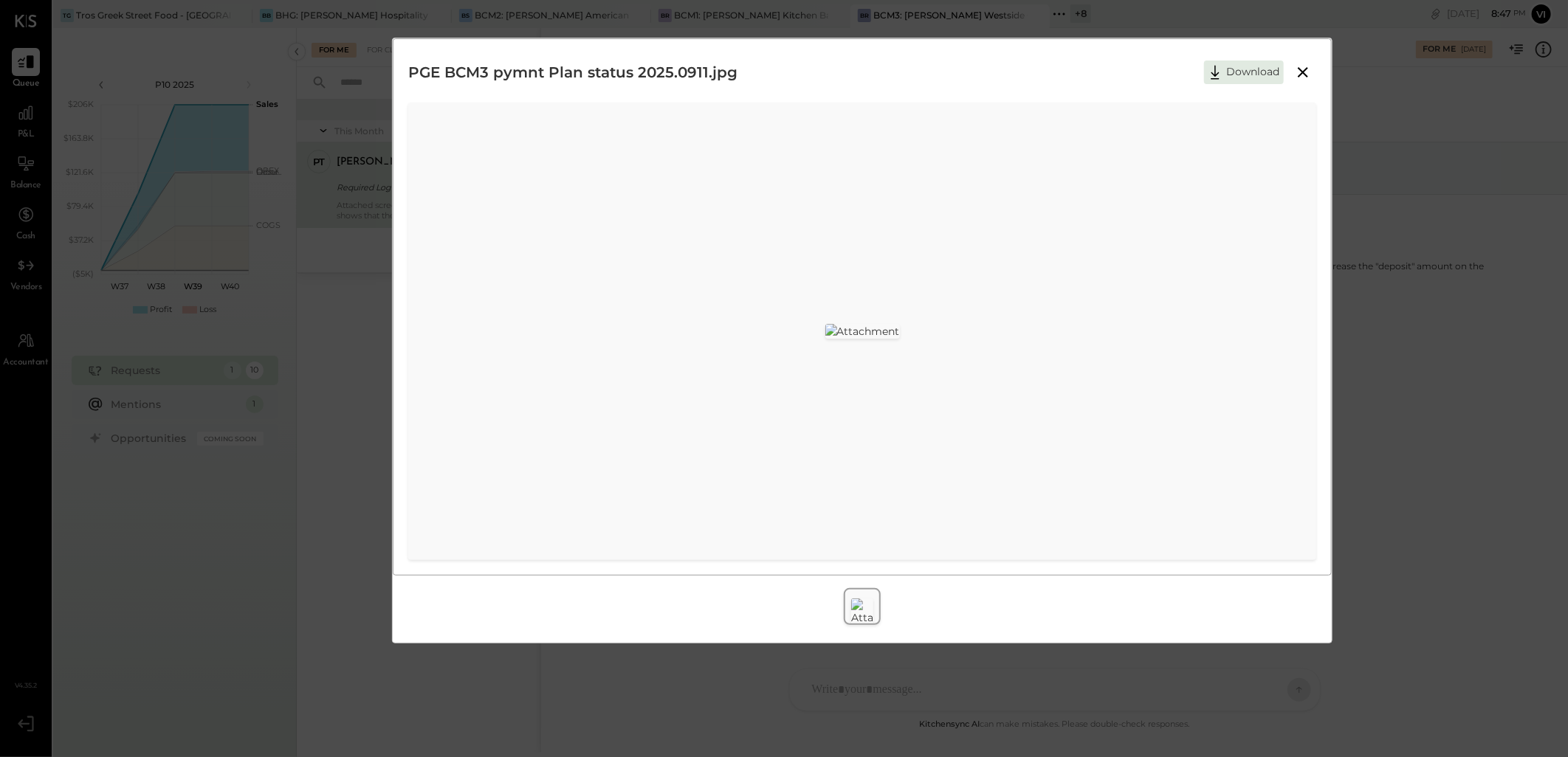
click at [1297, 76] on icon at bounding box center [1302, 72] width 17 height 17
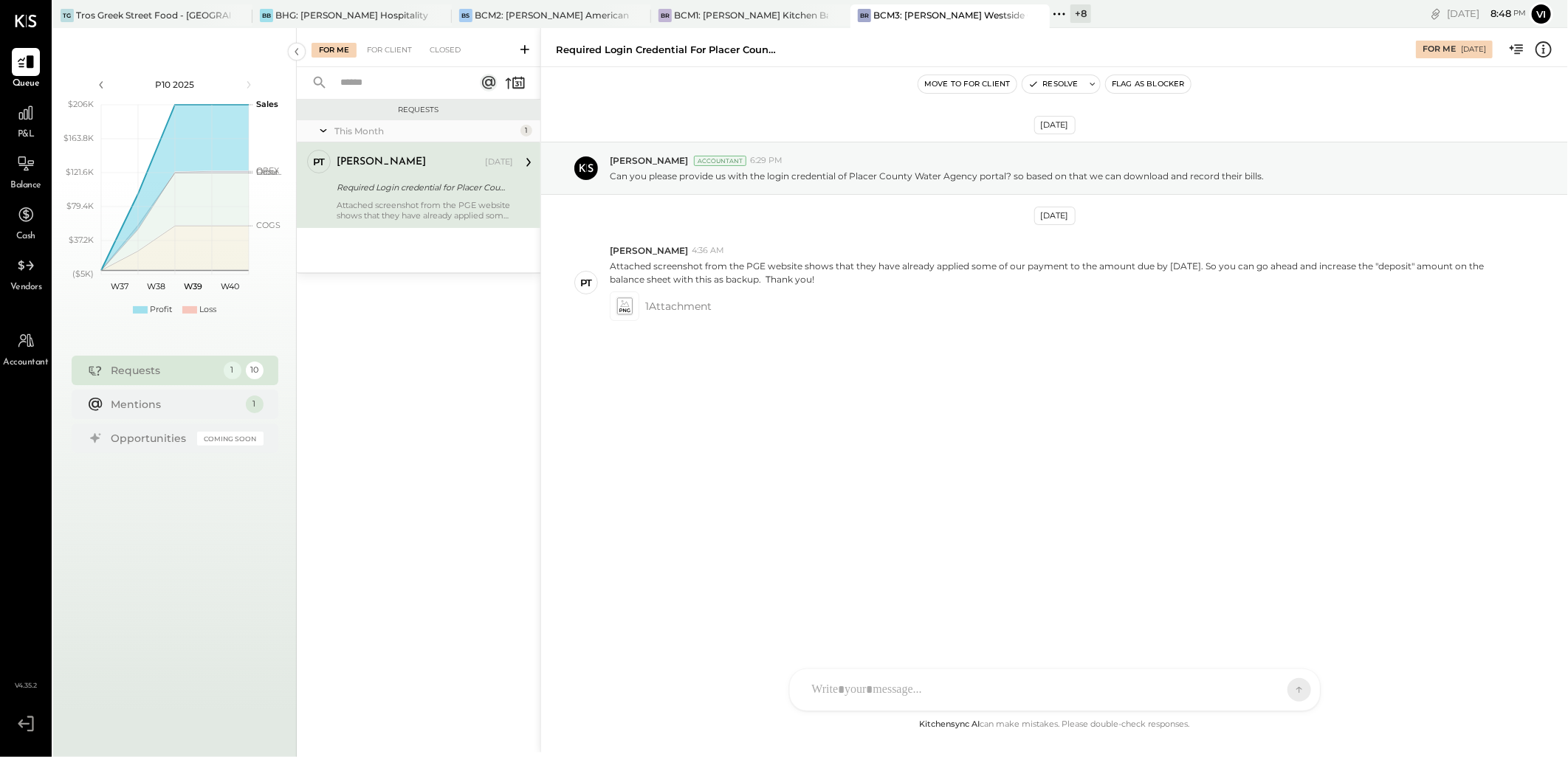
click at [881, 690] on div at bounding box center [1041, 690] width 474 height 32
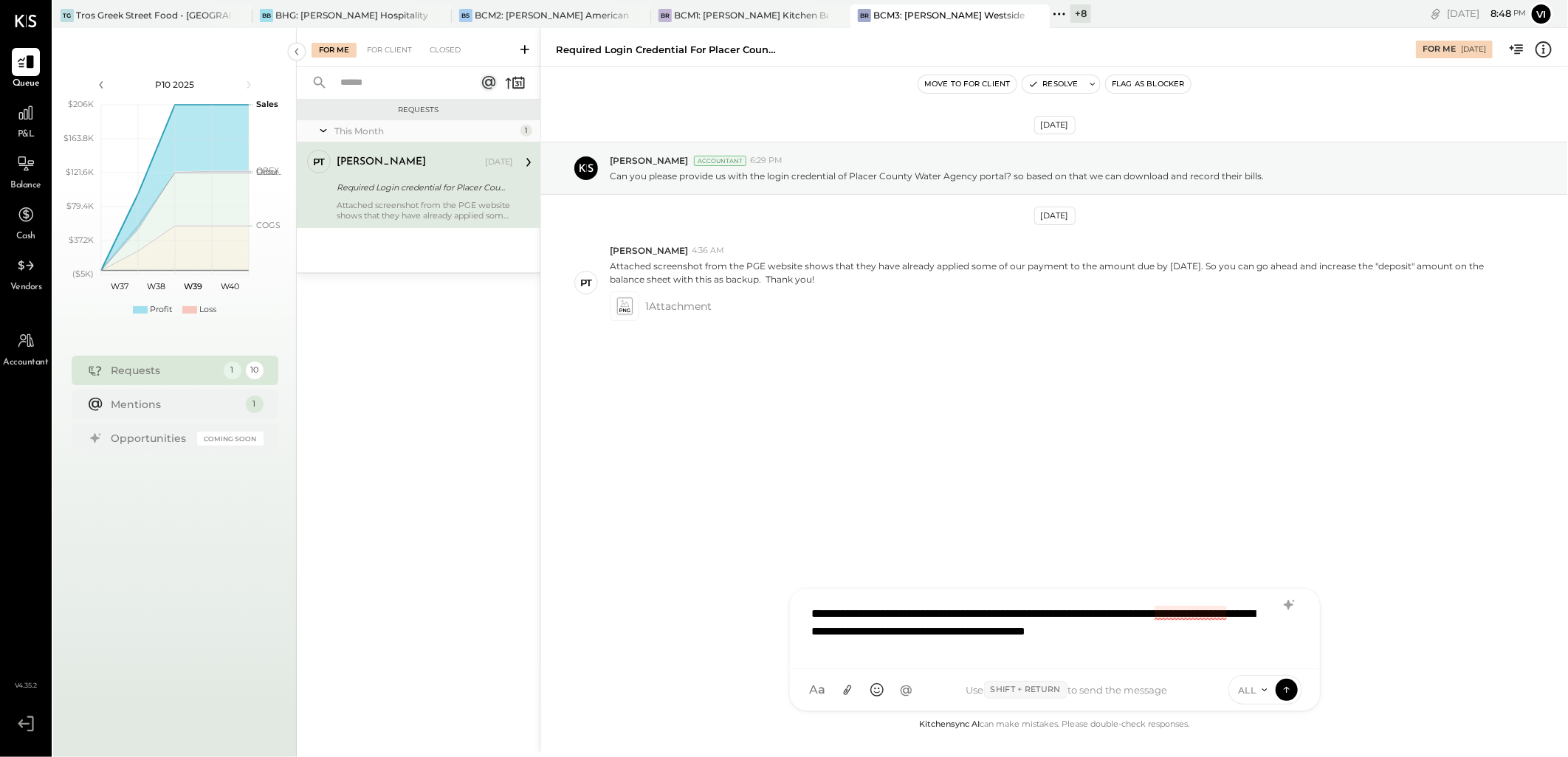
click at [1179, 618] on div "**********" at bounding box center [1055, 627] width 501 height 59
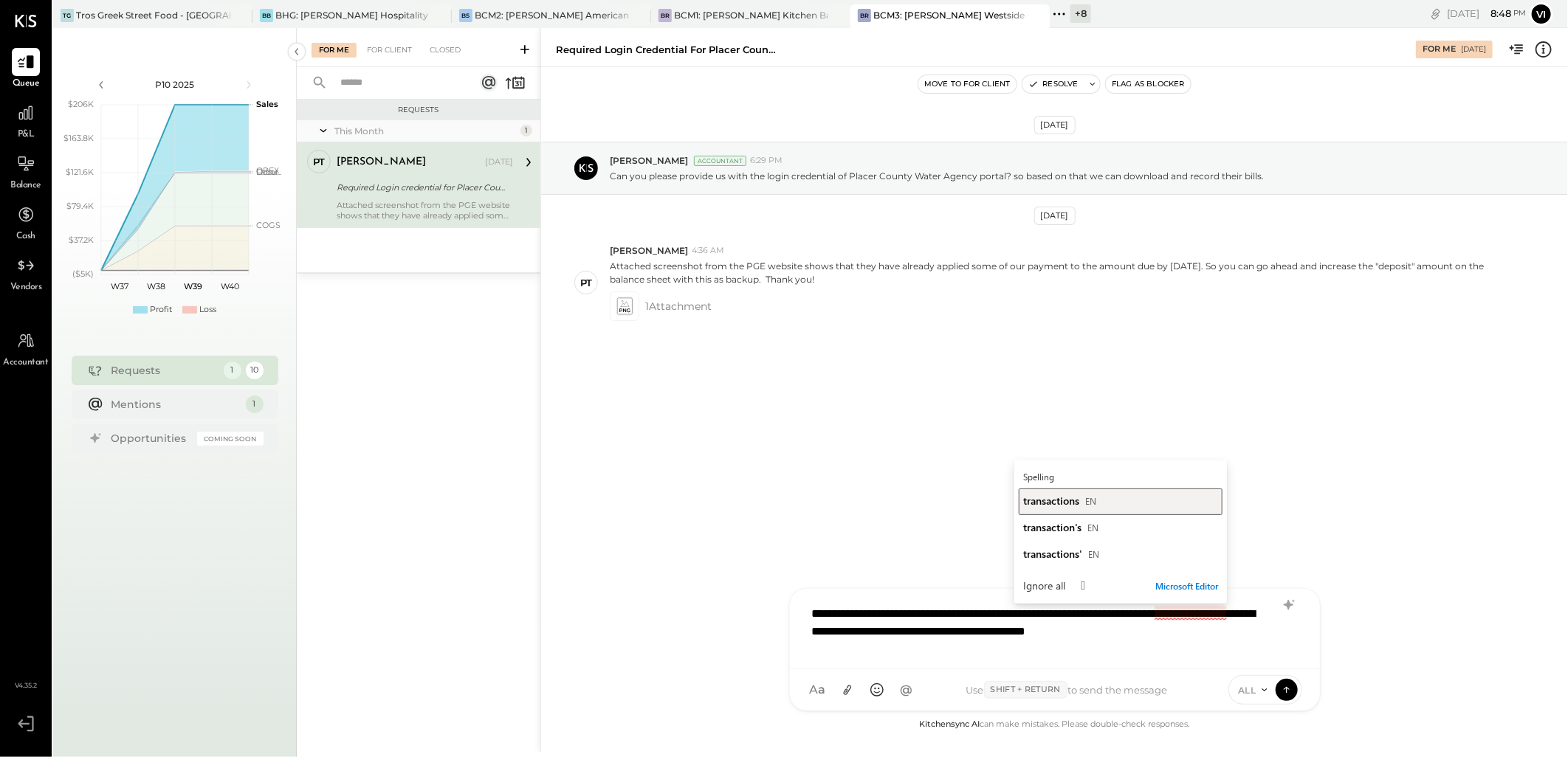
click at [1111, 506] on div "transactions EN" at bounding box center [1121, 501] width 195 height 14
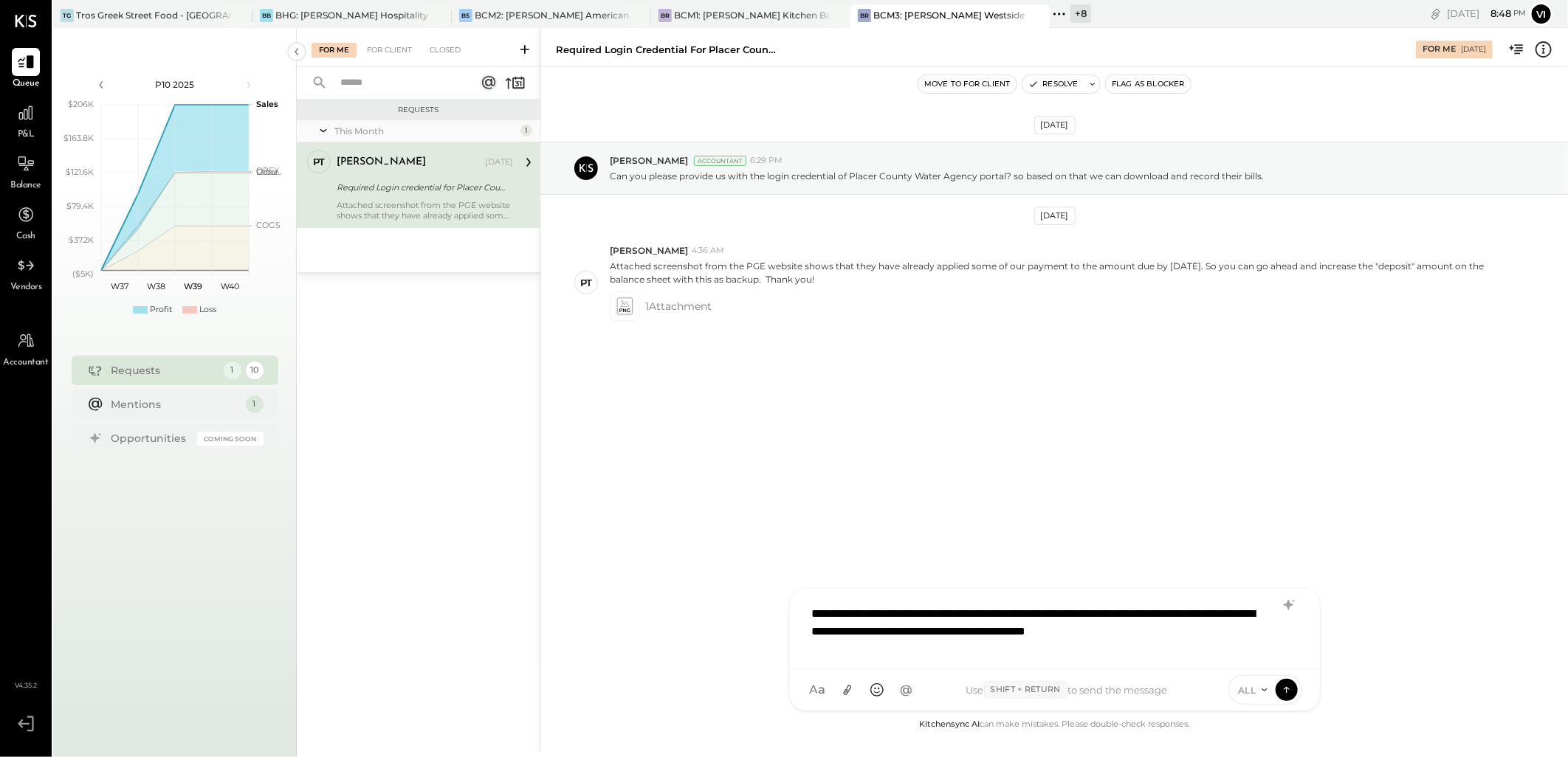
click at [1261, 638] on div "**********" at bounding box center [1055, 627] width 501 height 59
click at [846, 690] on icon at bounding box center [847, 690] width 8 height 10
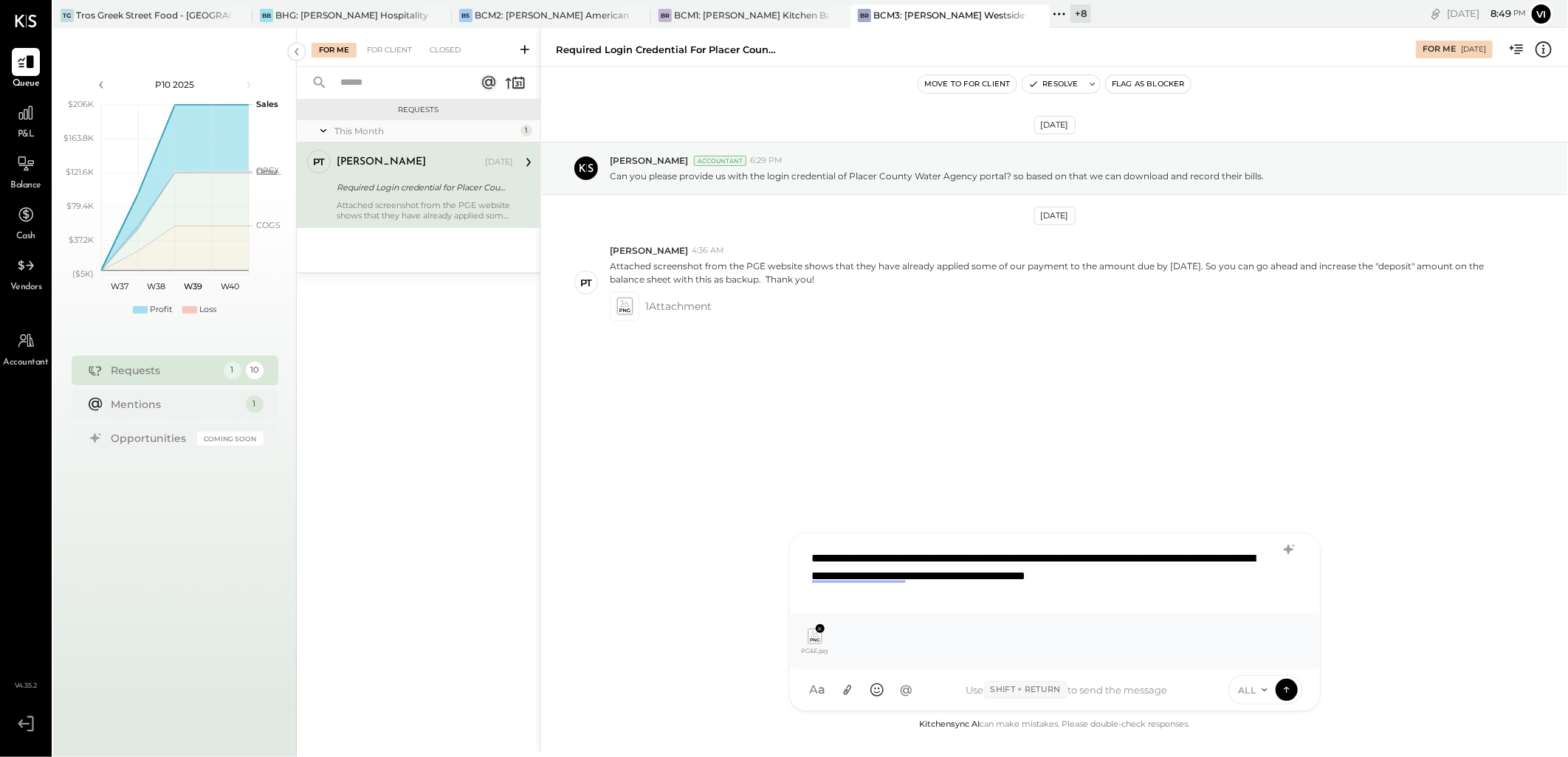
click at [1021, 571] on div "**********" at bounding box center [1055, 571] width 501 height 59
click at [1288, 550] on icon at bounding box center [1288, 550] width 10 height 10
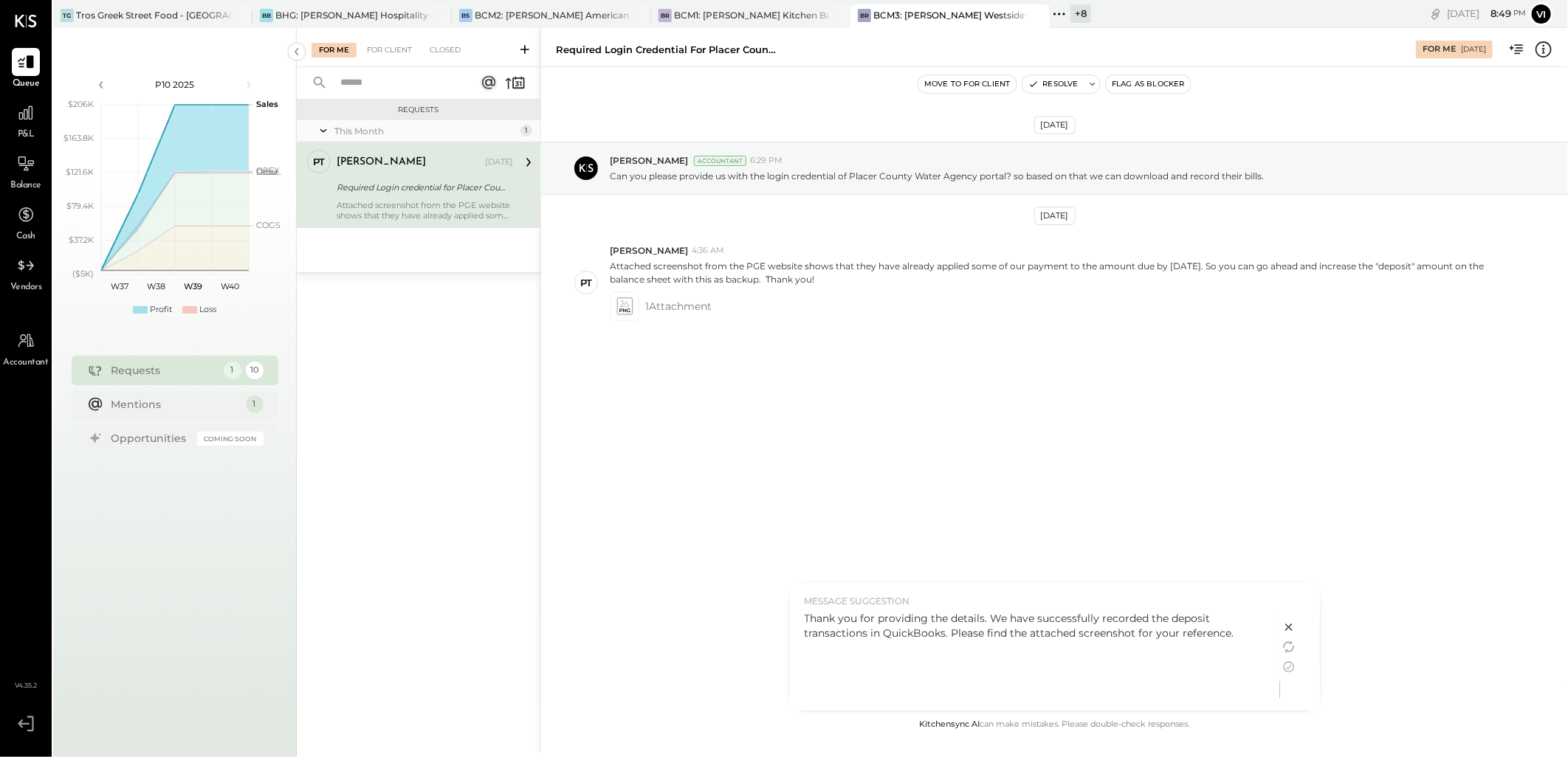
click at [1288, 667] on icon at bounding box center [1288, 666] width 17 height 17
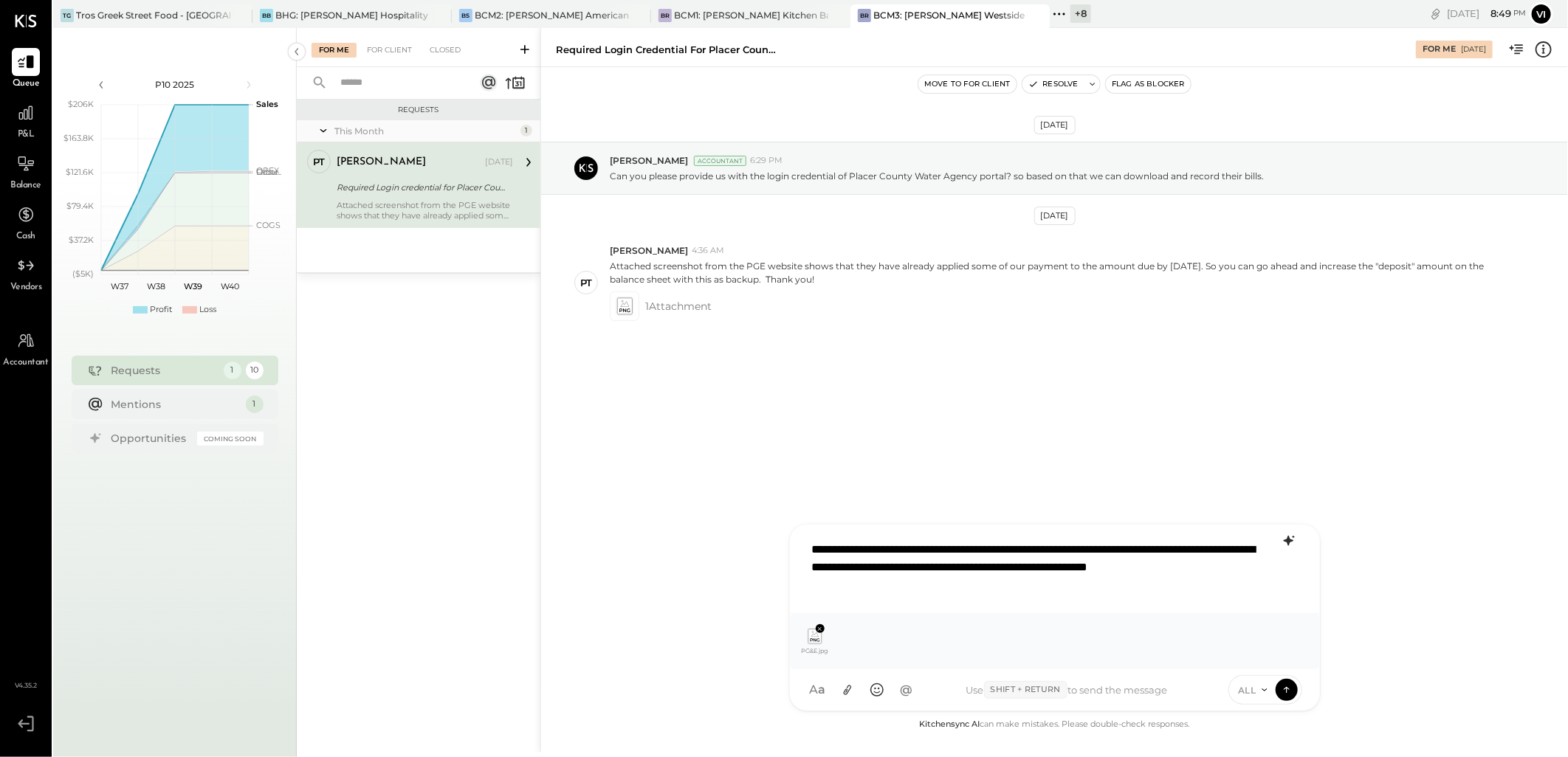
click at [929, 570] on div "**********" at bounding box center [1055, 568] width 501 height 68
click at [1282, 690] on icon at bounding box center [1286, 690] width 13 height 15
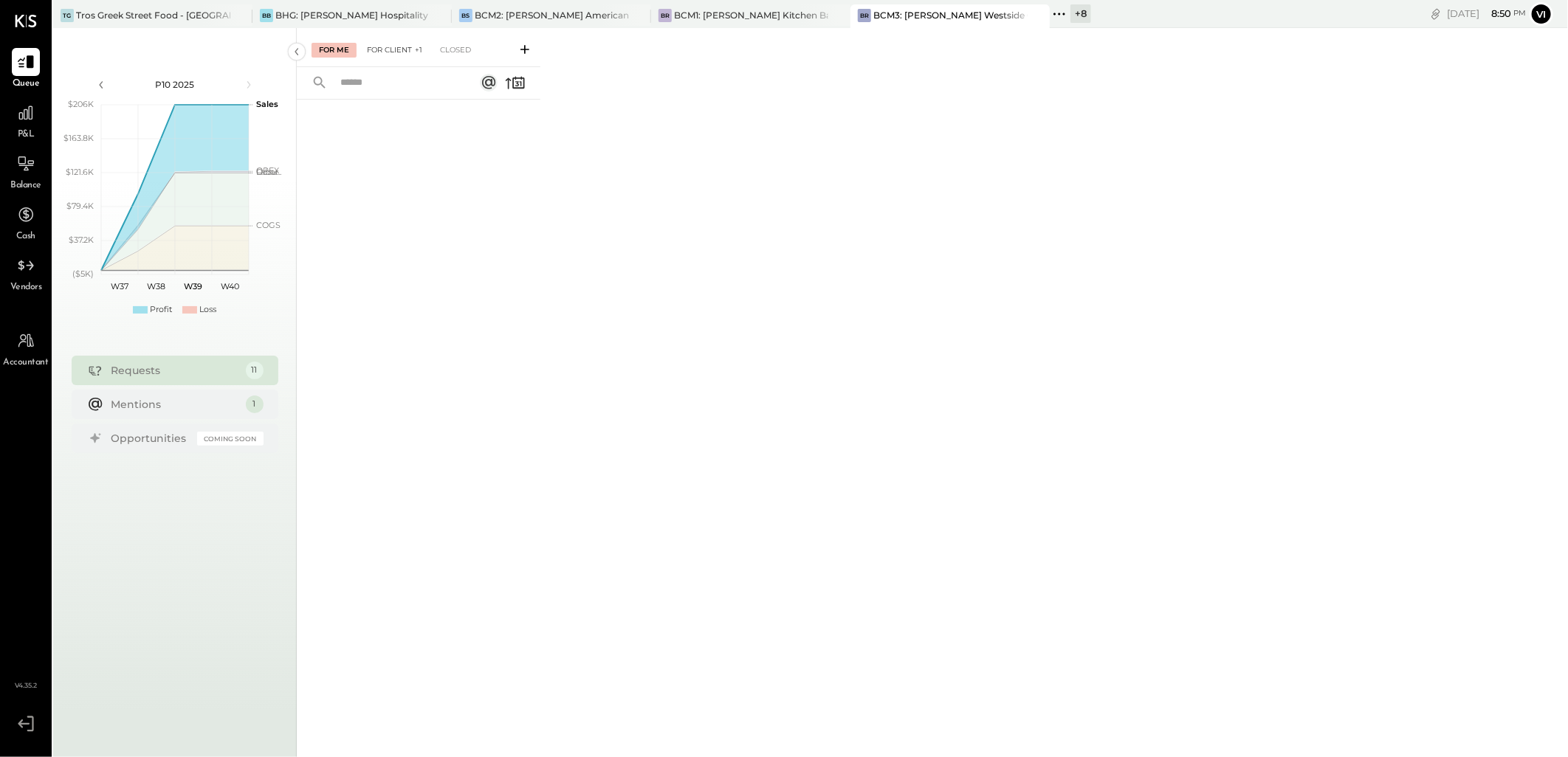
click at [388, 44] on div "For Client +1" at bounding box center [395, 50] width 70 height 15
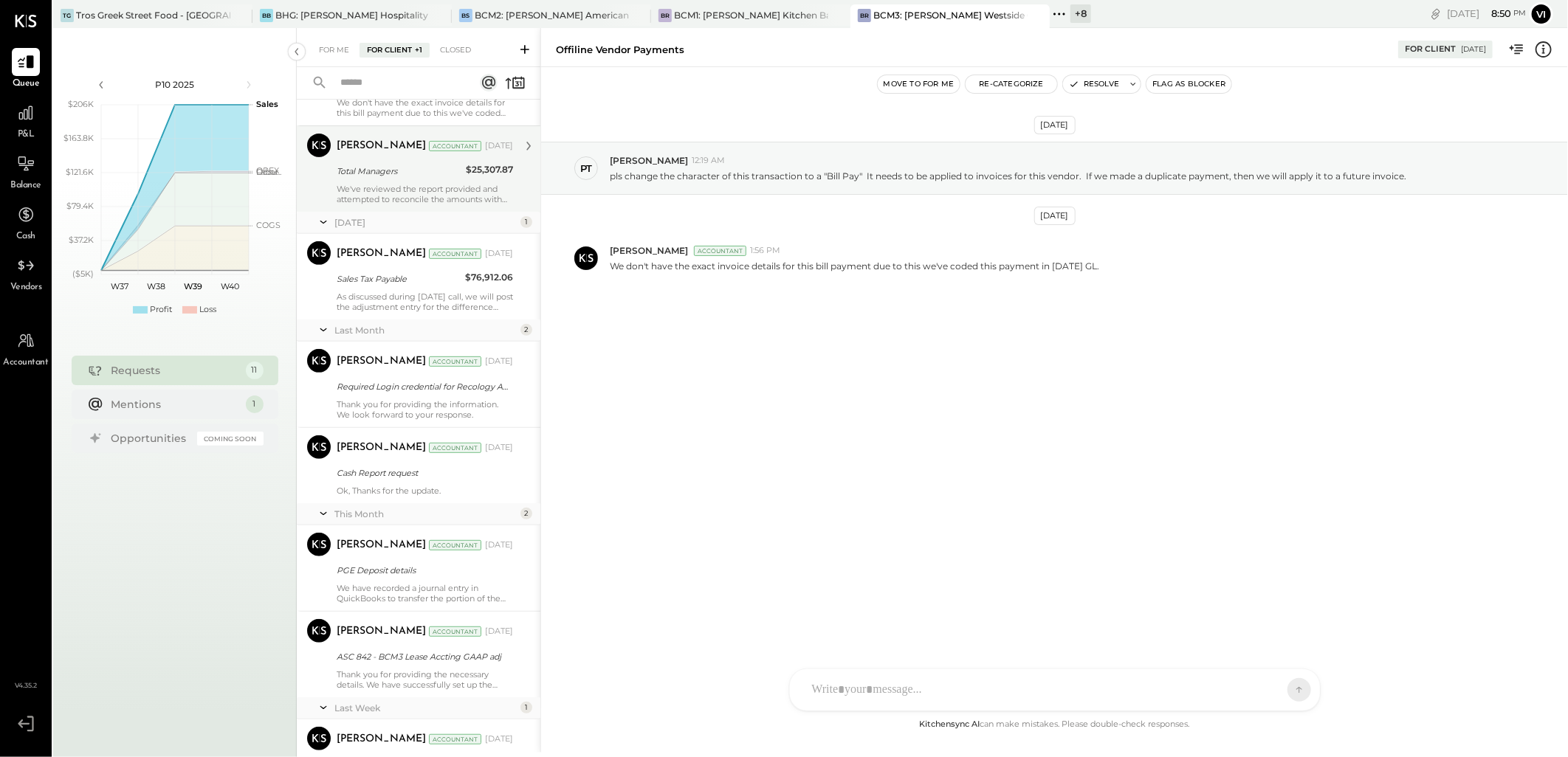
scroll to position [525, 0]
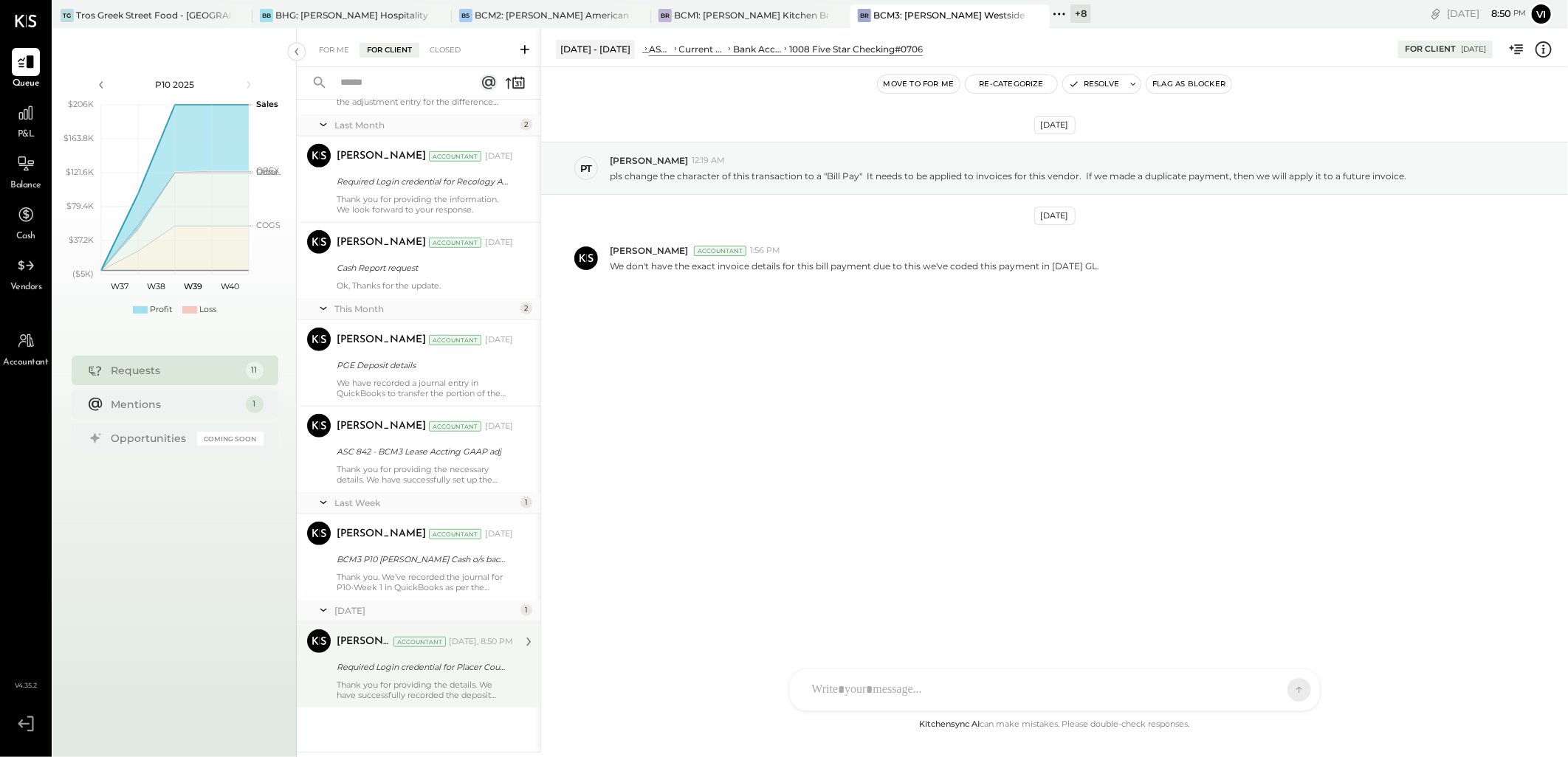
click at [387, 680] on div "Thank you for providing the details. We have successfully recorded the deposit …" at bounding box center [425, 690] width 177 height 21
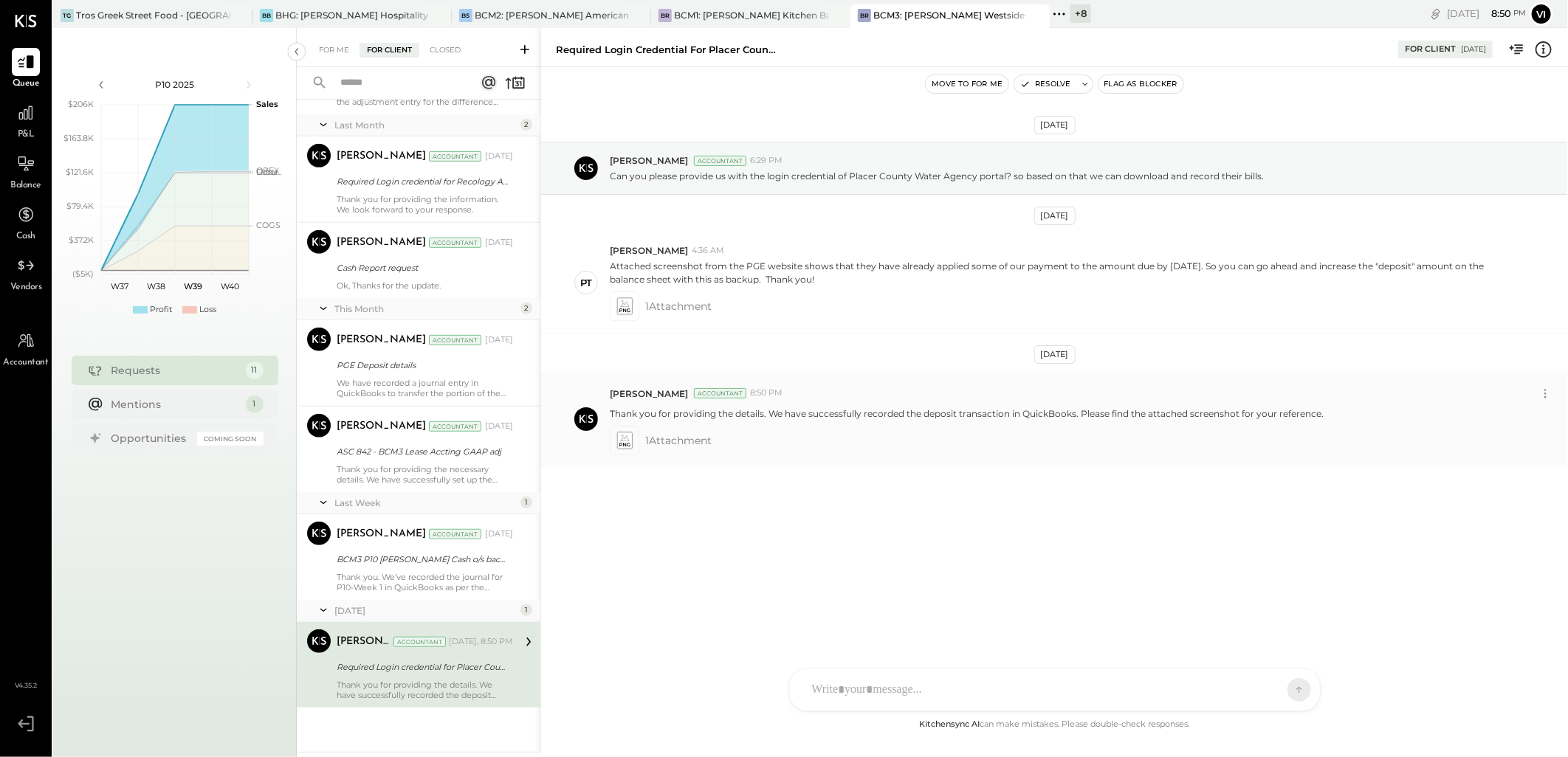
click at [626, 446] on icon at bounding box center [624, 445] width 10 height 3
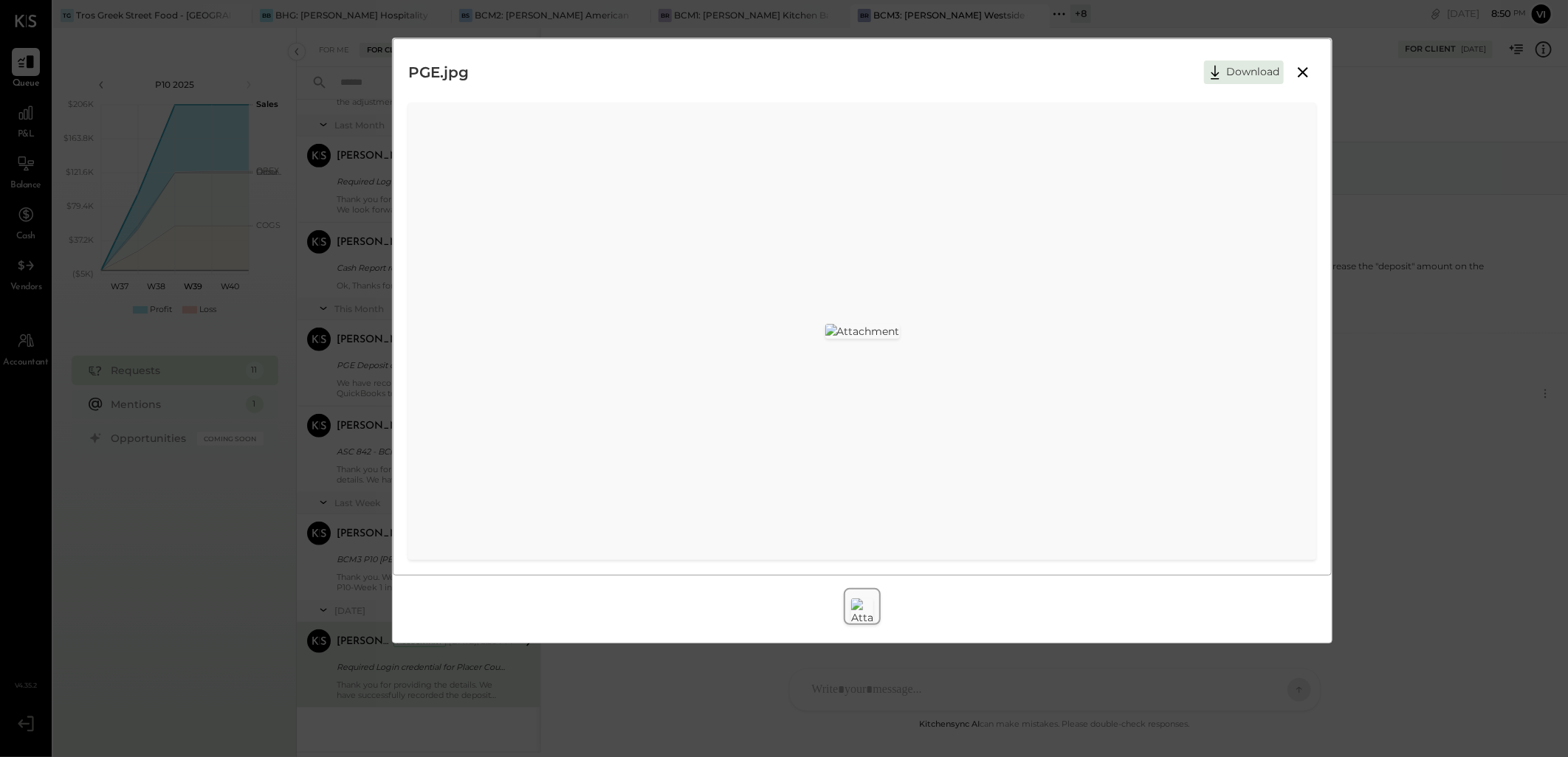
click at [1302, 77] on icon at bounding box center [1302, 72] width 17 height 17
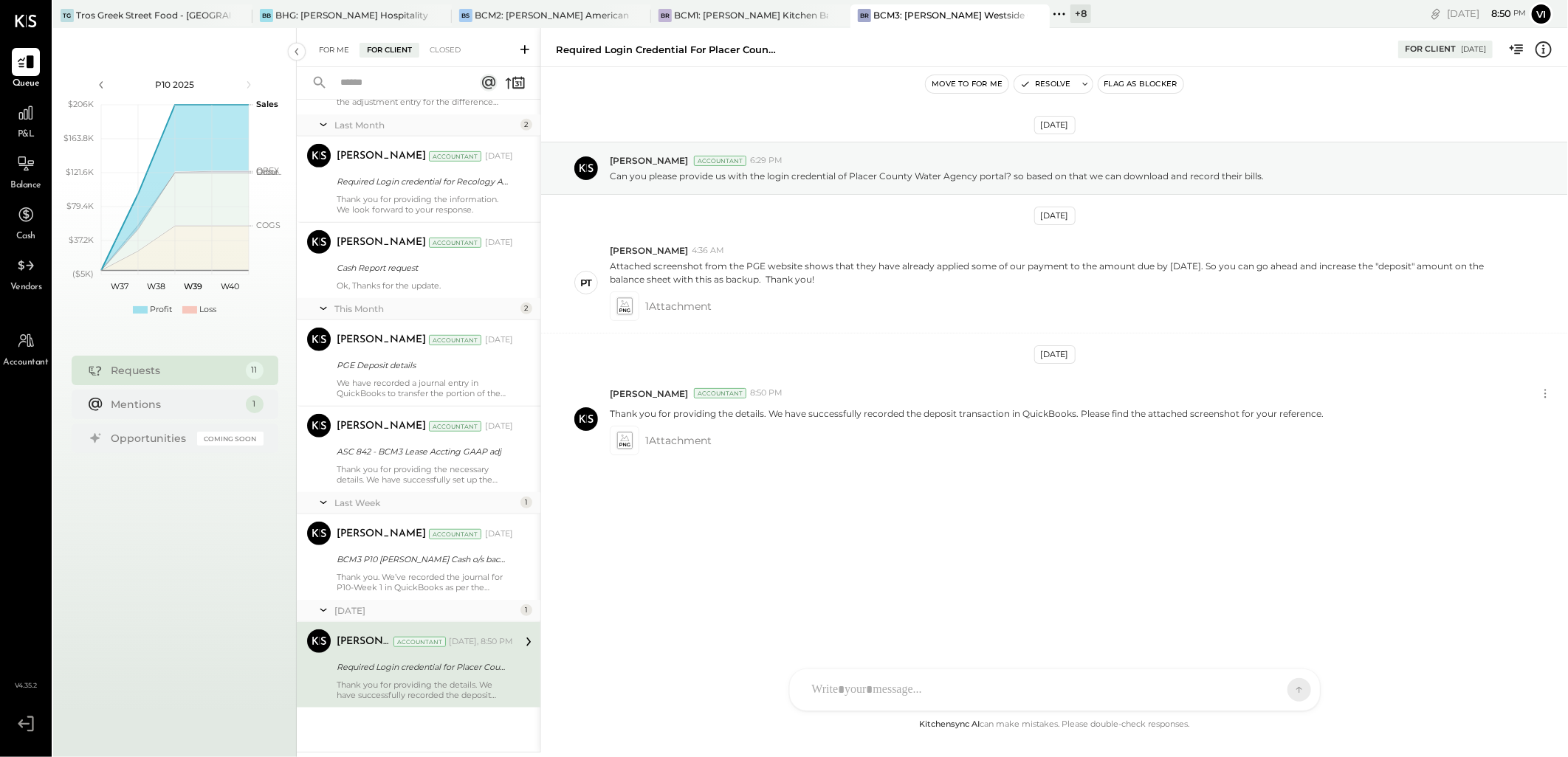
click at [337, 52] on div "For Me" at bounding box center [334, 50] width 45 height 15
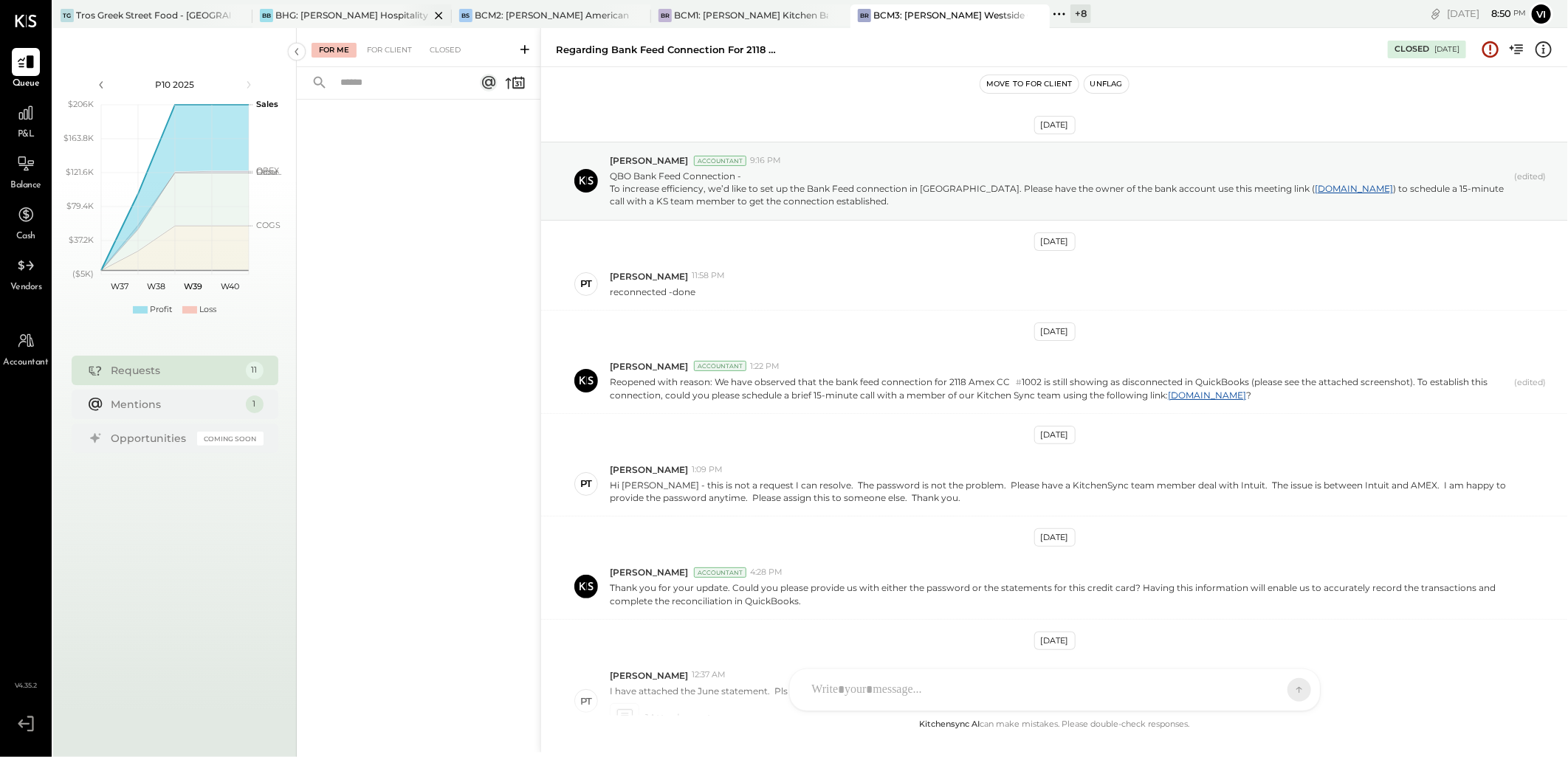
click at [314, 12] on div "BHG: [PERSON_NAME] Hospitality Group, LLC" at bounding box center [352, 15] width 154 height 12
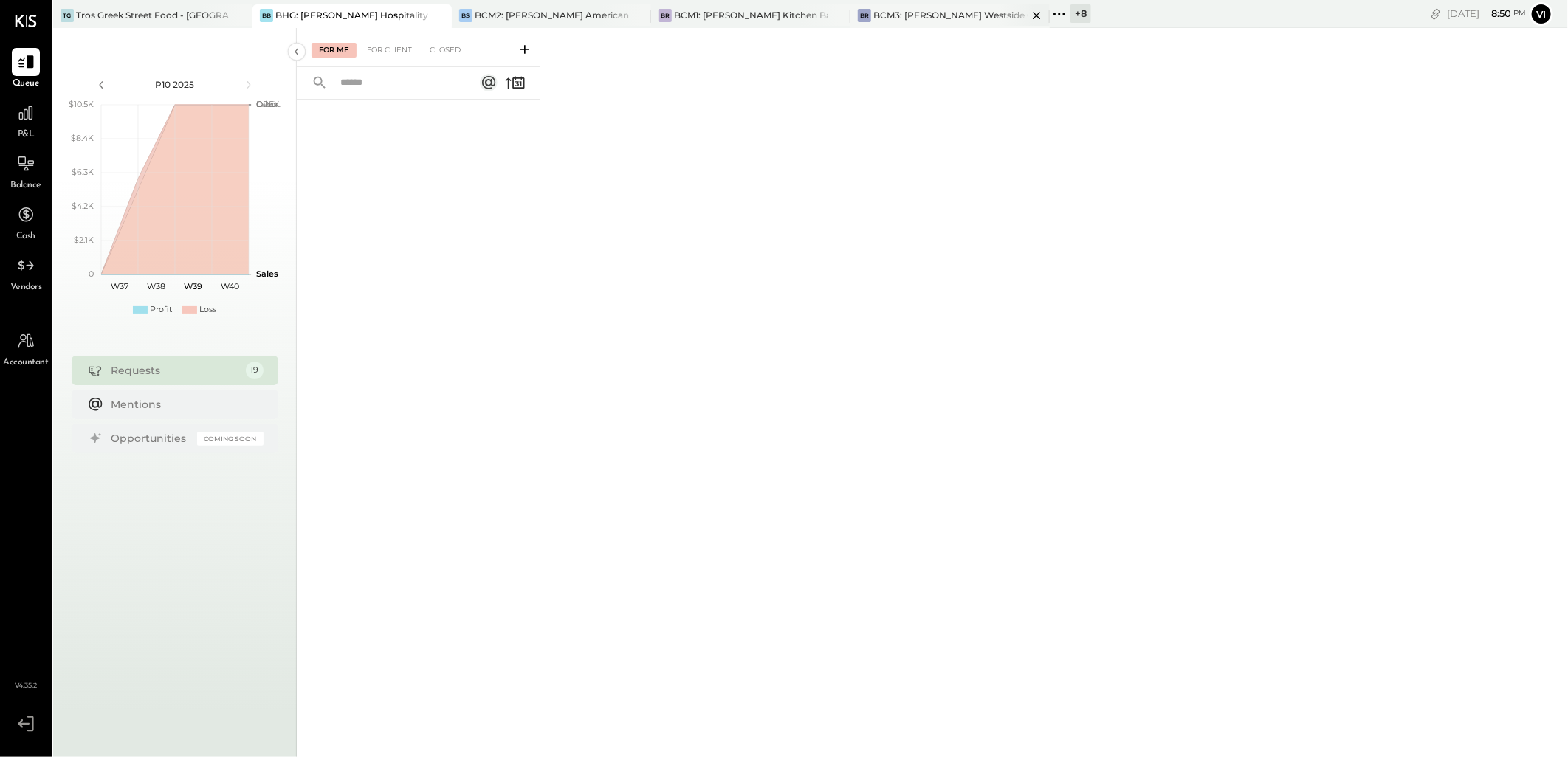
click at [957, 17] on div "BCM3: [PERSON_NAME] Westside Grill" at bounding box center [950, 15] width 154 height 12
